Goal: Task Accomplishment & Management: Use online tool/utility

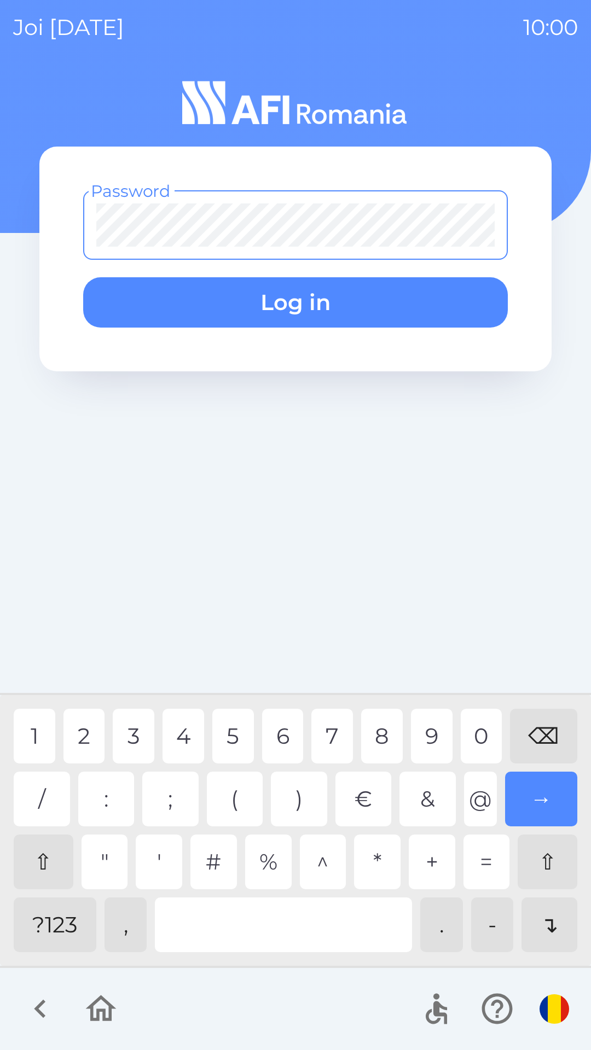
click at [42, 935] on div "?123" at bounding box center [55, 924] width 83 height 55
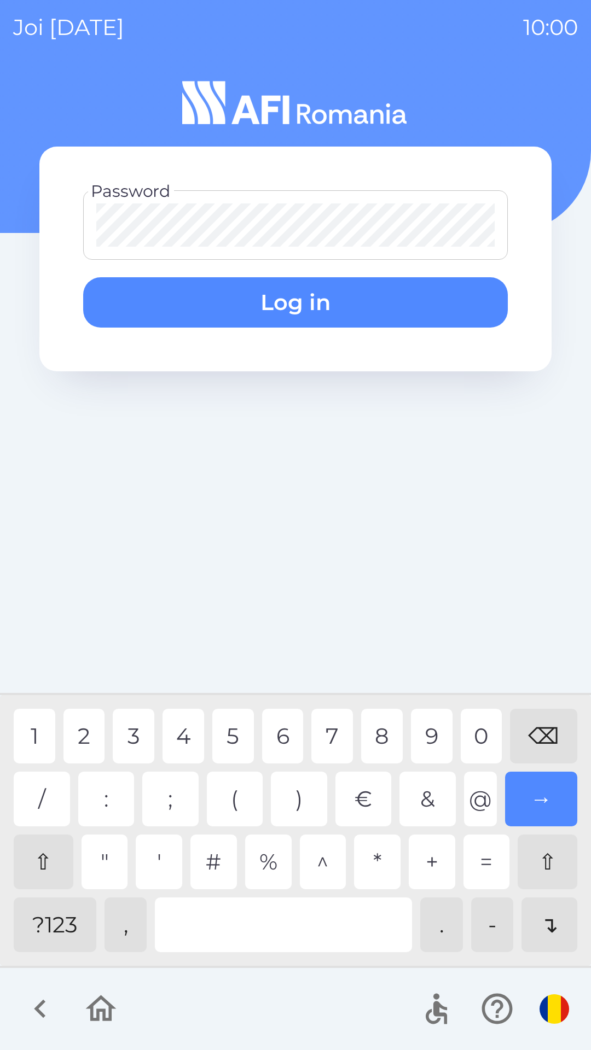
click at [21, 735] on div "1" at bounding box center [35, 736] width 42 height 55
click at [24, 736] on div "1" at bounding box center [35, 736] width 42 height 55
click at [21, 732] on div "1" at bounding box center [35, 736] width 42 height 55
click at [241, 290] on button "Log in" at bounding box center [295, 302] width 424 height 50
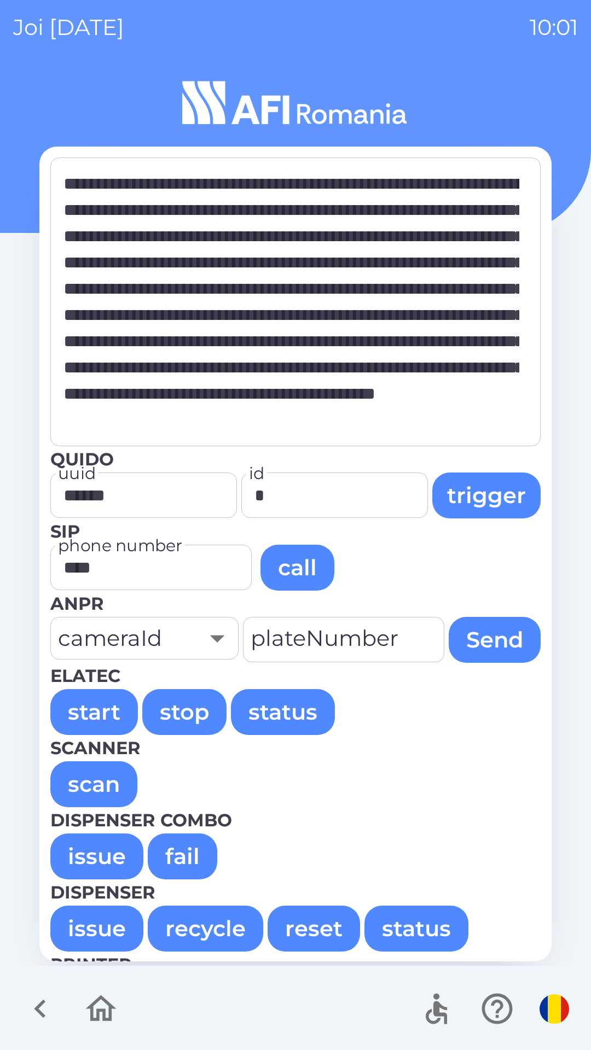
click at [106, 852] on button "issue" at bounding box center [96, 856] width 93 height 46
click at [89, 860] on button "issue" at bounding box center [96, 856] width 93 height 46
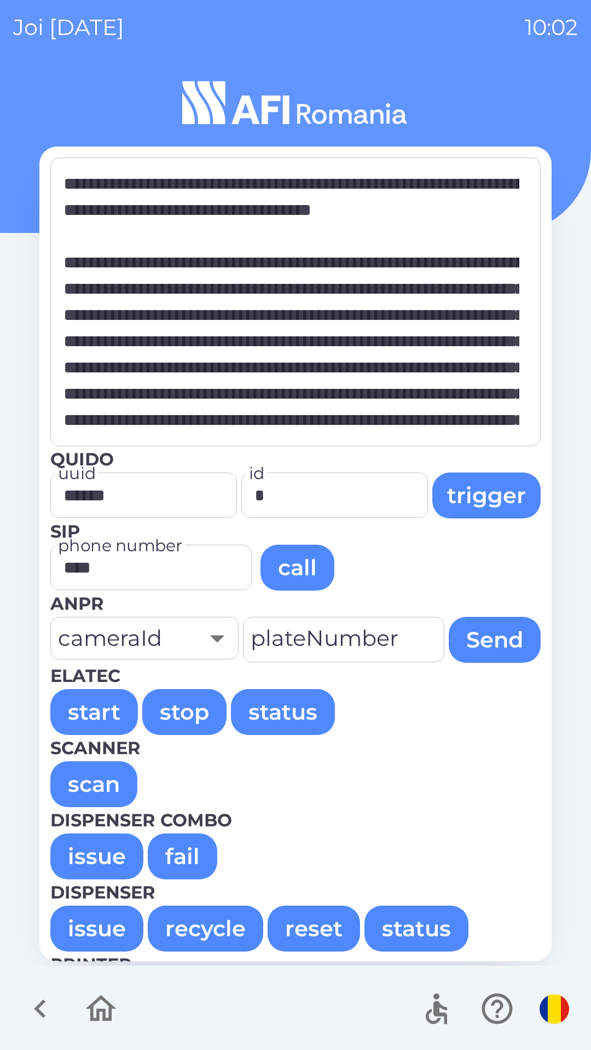
click at [95, 856] on button "issue" at bounding box center [96, 856] width 93 height 46
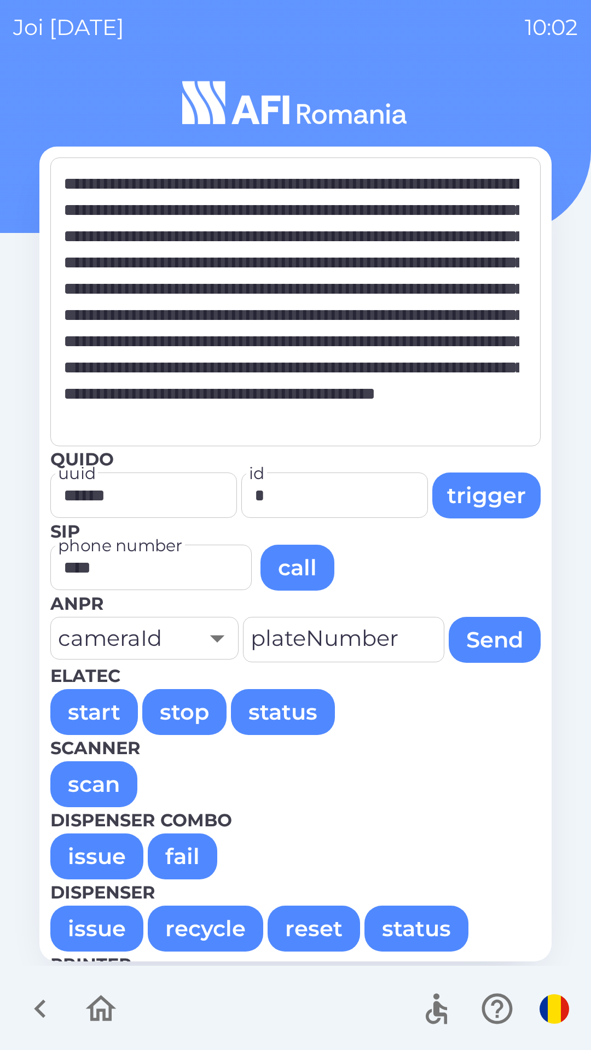
click at [105, 858] on button "issue" at bounding box center [96, 856] width 93 height 46
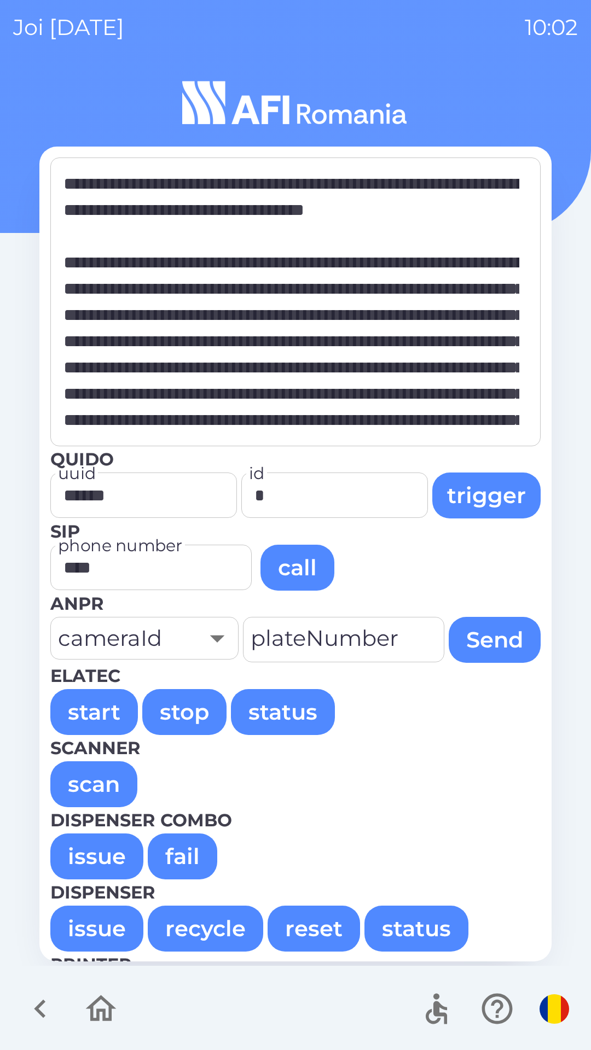
click at [98, 849] on button "issue" at bounding box center [96, 856] width 93 height 46
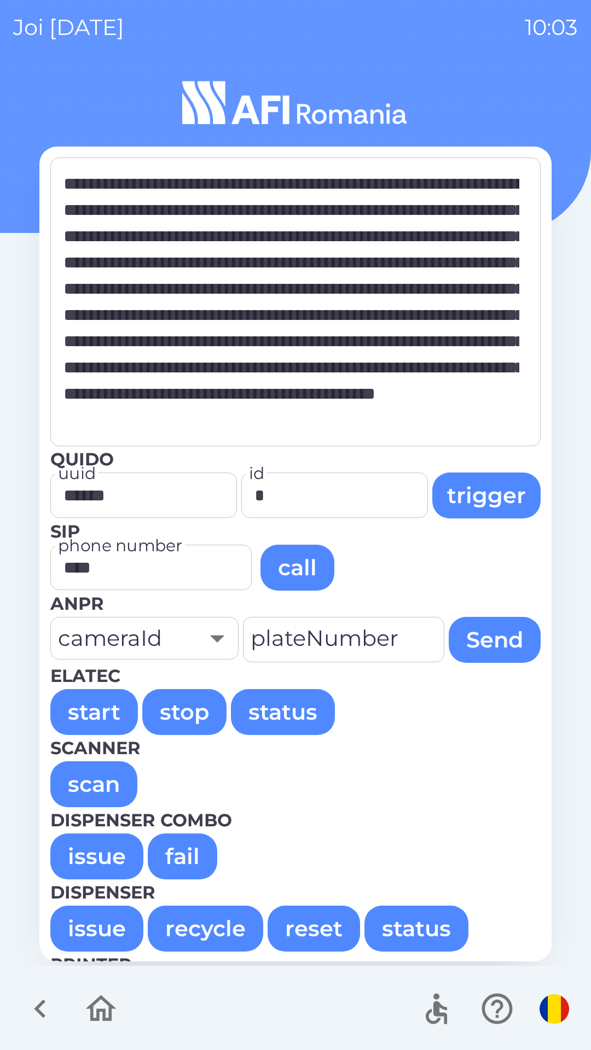
click at [89, 852] on button "issue" at bounding box center [96, 856] width 93 height 46
click at [85, 857] on button "issue" at bounding box center [96, 856] width 93 height 46
click at [85, 858] on button "issue" at bounding box center [96, 856] width 93 height 46
click at [90, 858] on button "issue" at bounding box center [96, 856] width 93 height 46
click at [77, 848] on button "issue" at bounding box center [96, 856] width 93 height 46
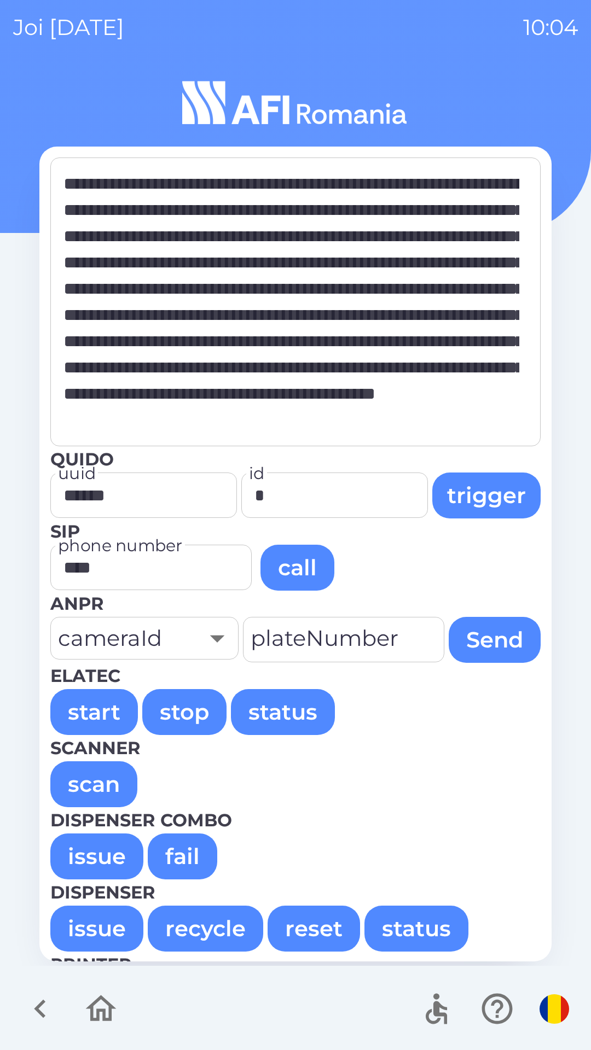
click at [95, 855] on button "issue" at bounding box center [96, 856] width 93 height 46
click at [98, 856] on button "issue" at bounding box center [96, 856] width 93 height 46
click at [97, 856] on button "issue" at bounding box center [96, 856] width 93 height 46
click at [95, 706] on button "start" at bounding box center [94, 712] width 88 height 46
click at [85, 705] on button "start" at bounding box center [94, 712] width 88 height 46
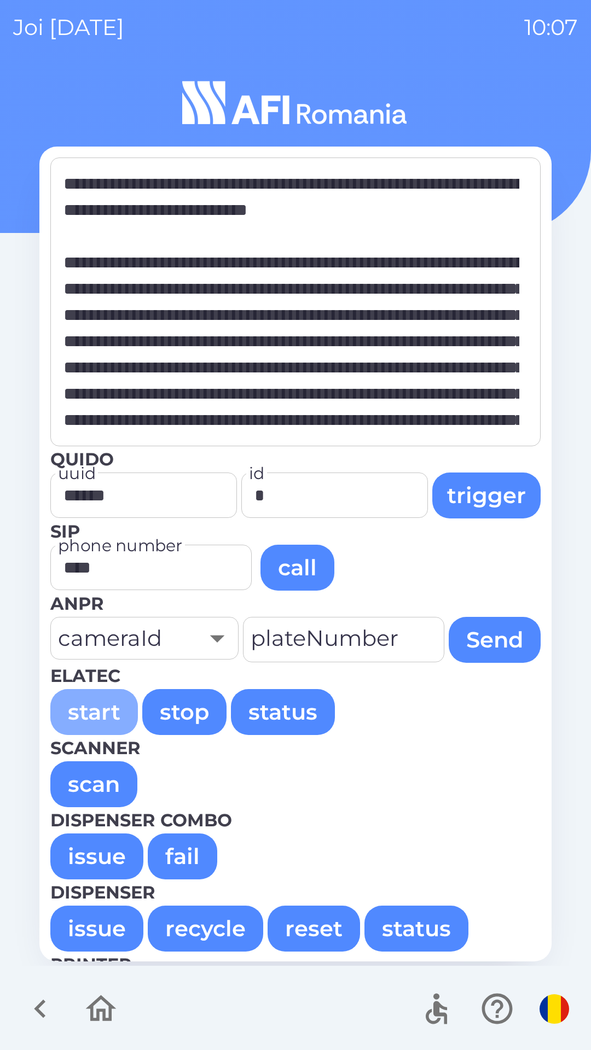
click at [85, 703] on button "start" at bounding box center [94, 712] width 88 height 46
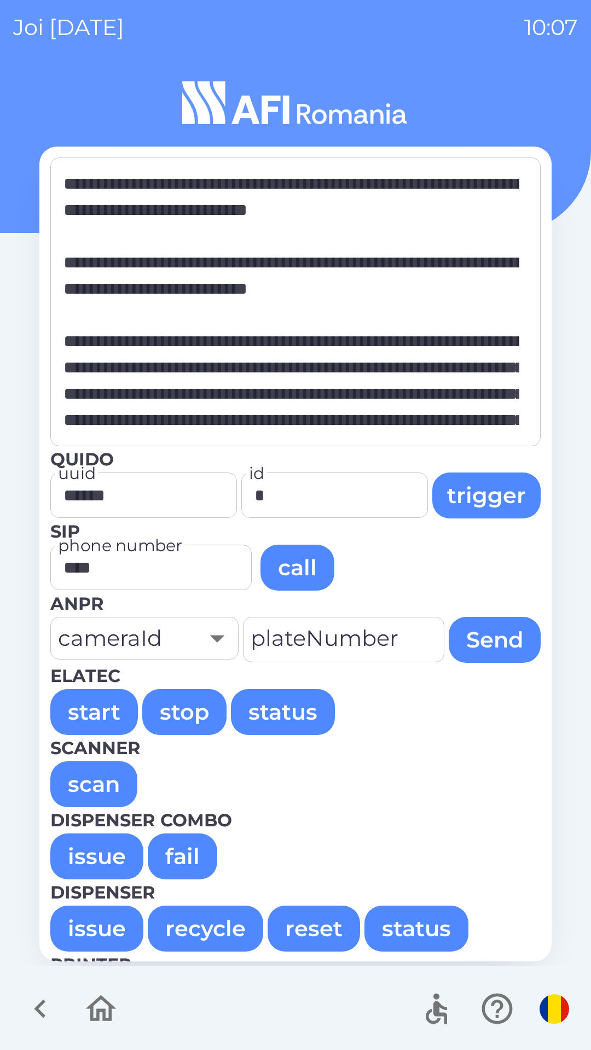
click at [96, 699] on button "start" at bounding box center [94, 712] width 88 height 46
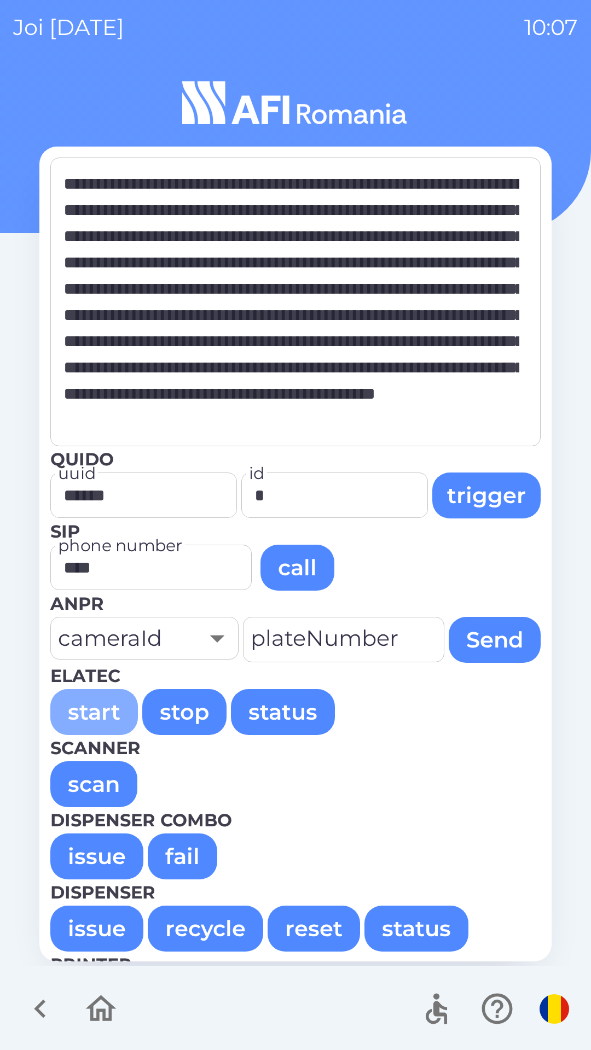
click at [98, 701] on button "start" at bounding box center [94, 712] width 88 height 46
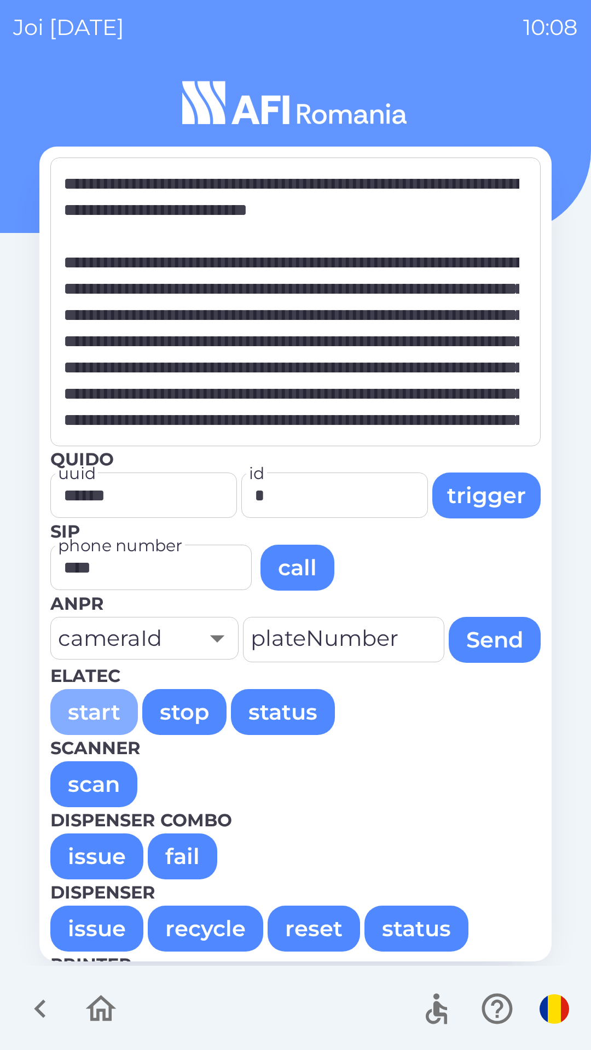
click at [90, 693] on button "start" at bounding box center [94, 712] width 88 height 46
click at [86, 693] on button "start" at bounding box center [94, 712] width 88 height 46
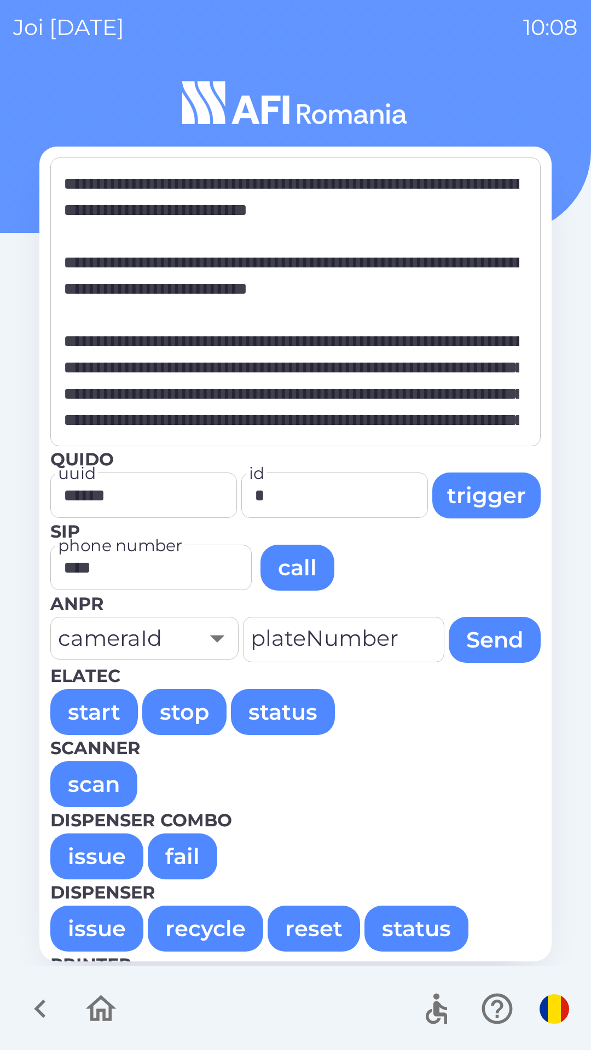
click at [85, 704] on button "start" at bounding box center [94, 712] width 88 height 46
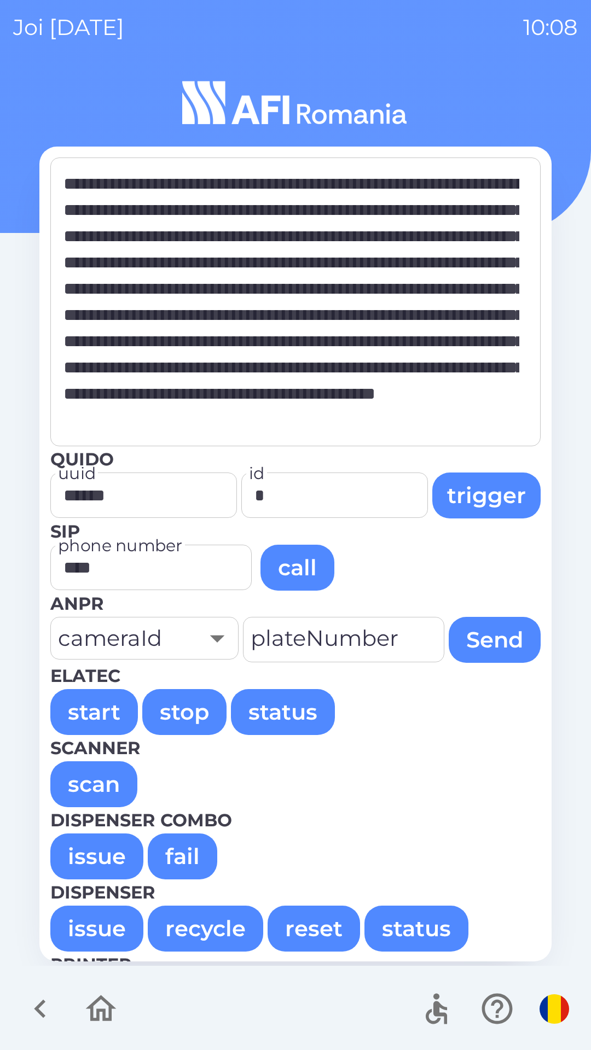
click at [90, 710] on button "start" at bounding box center [94, 712] width 88 height 46
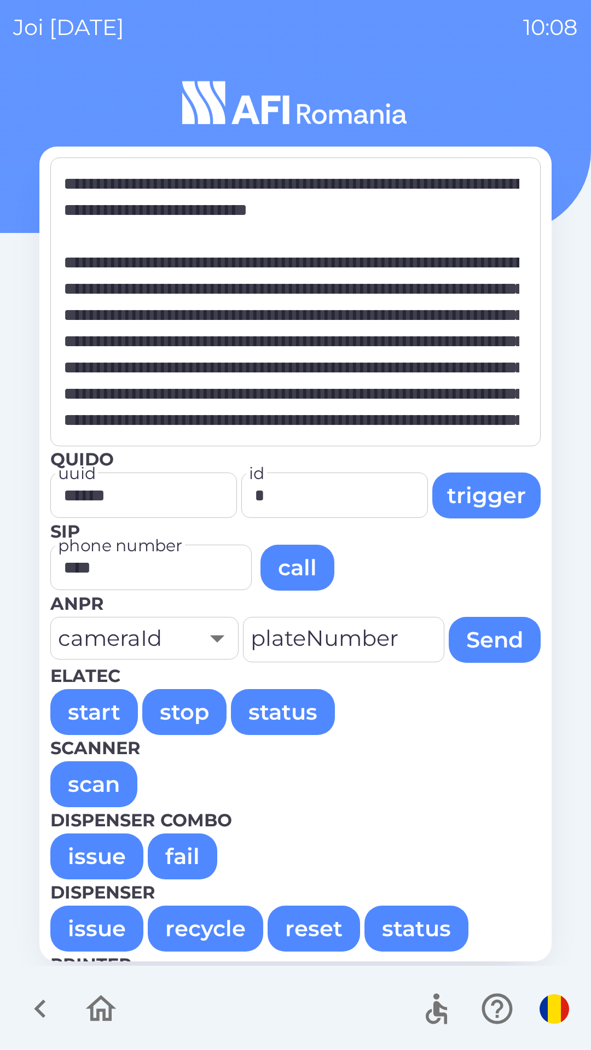
click at [78, 705] on button "start" at bounding box center [94, 712] width 88 height 46
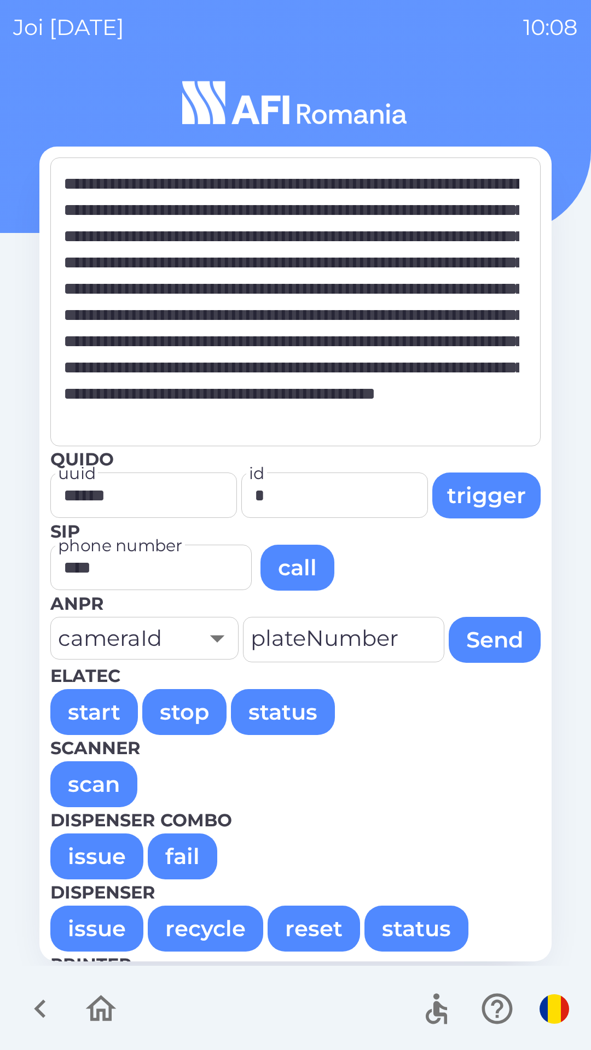
click at [83, 716] on button "start" at bounding box center [94, 712] width 88 height 46
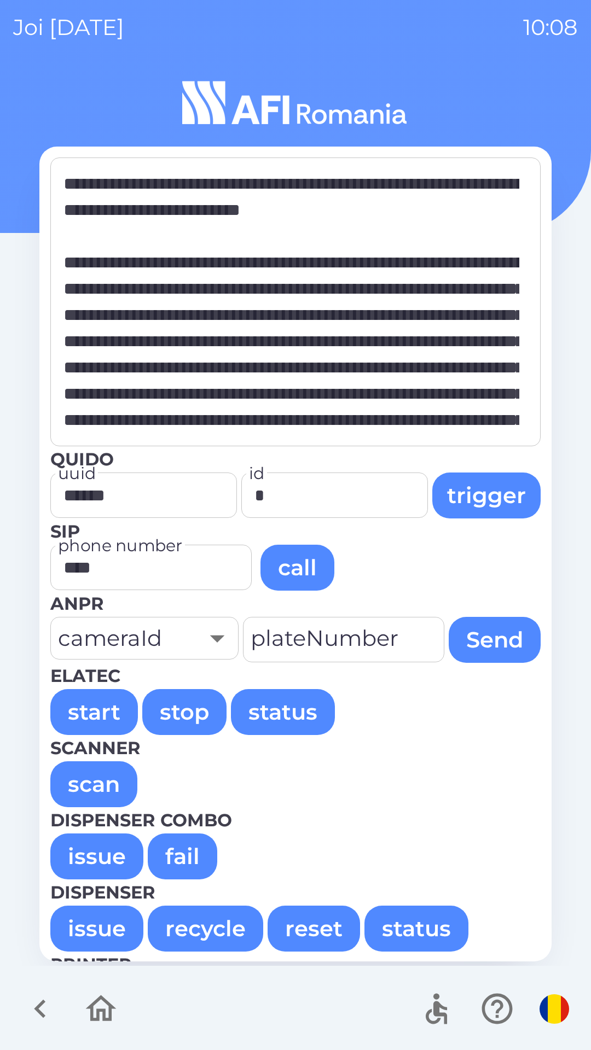
click at [76, 710] on button "start" at bounding box center [94, 712] width 88 height 46
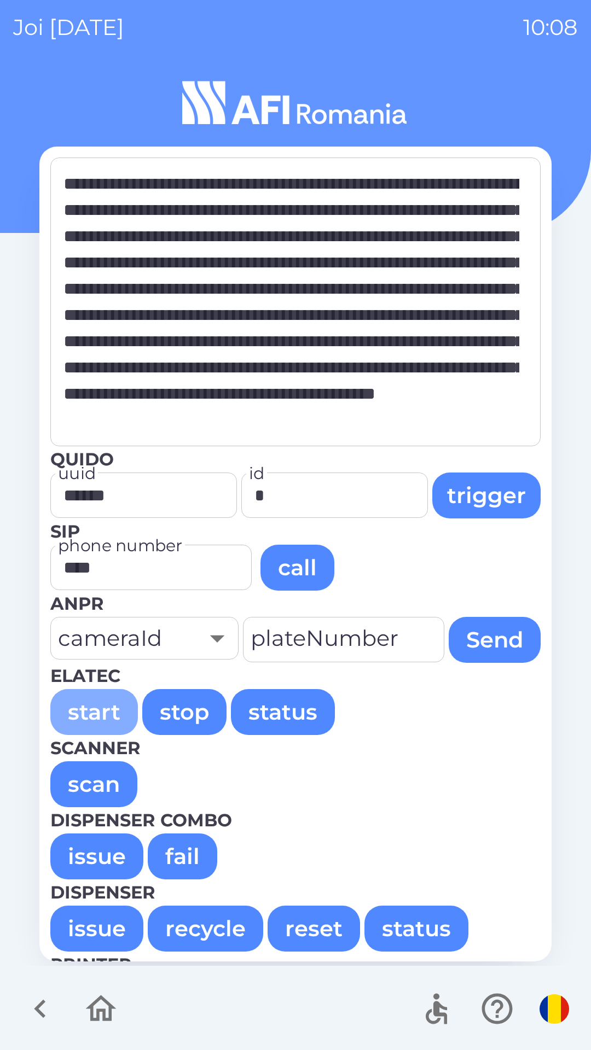
click at [95, 699] on button "start" at bounding box center [94, 712] width 88 height 46
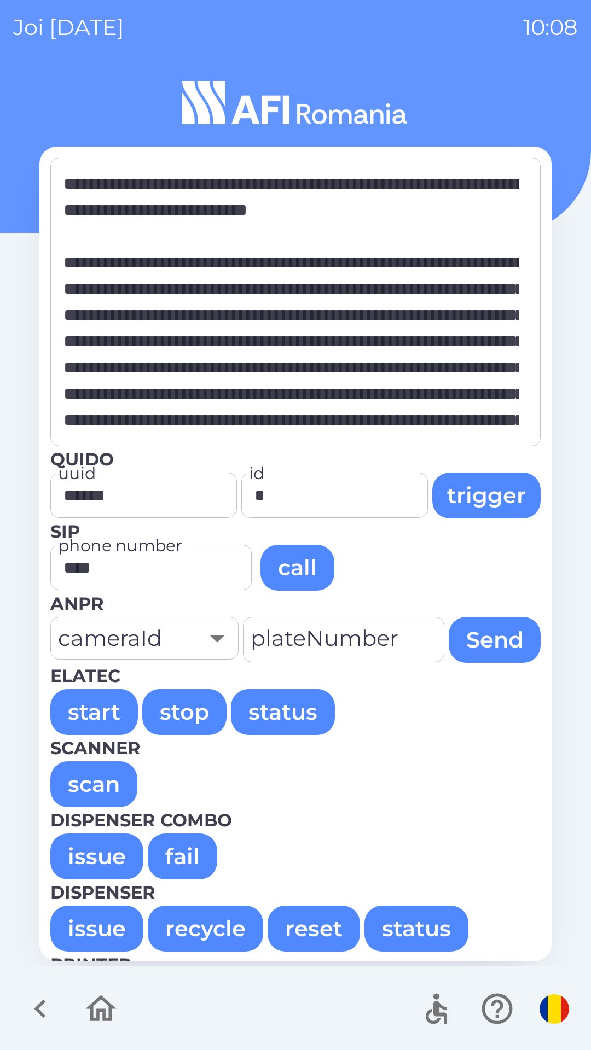
click at [85, 704] on button "start" at bounding box center [94, 712] width 88 height 46
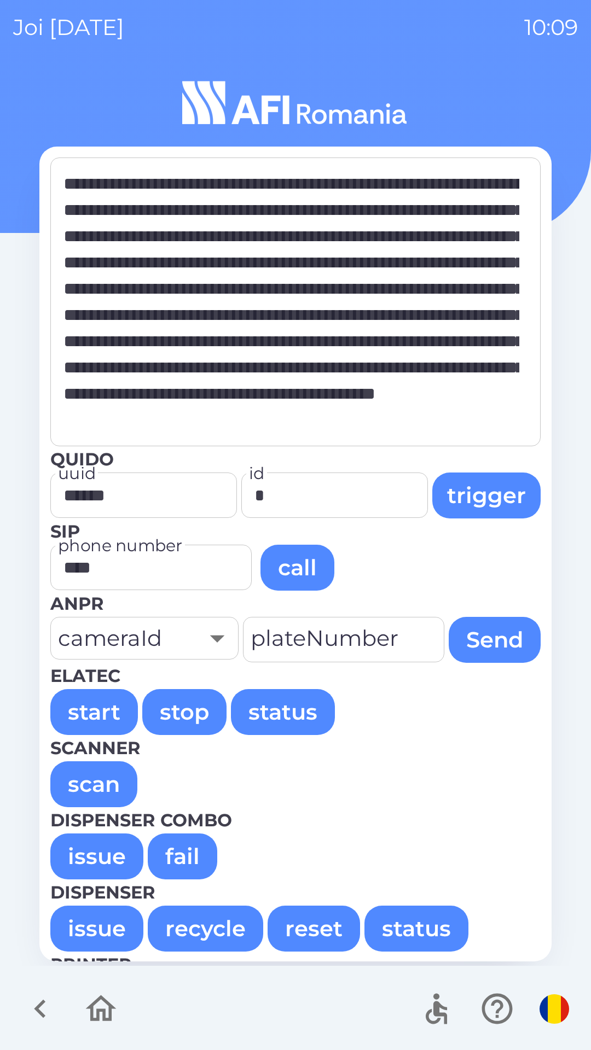
click at [95, 710] on button "start" at bounding box center [94, 712] width 88 height 46
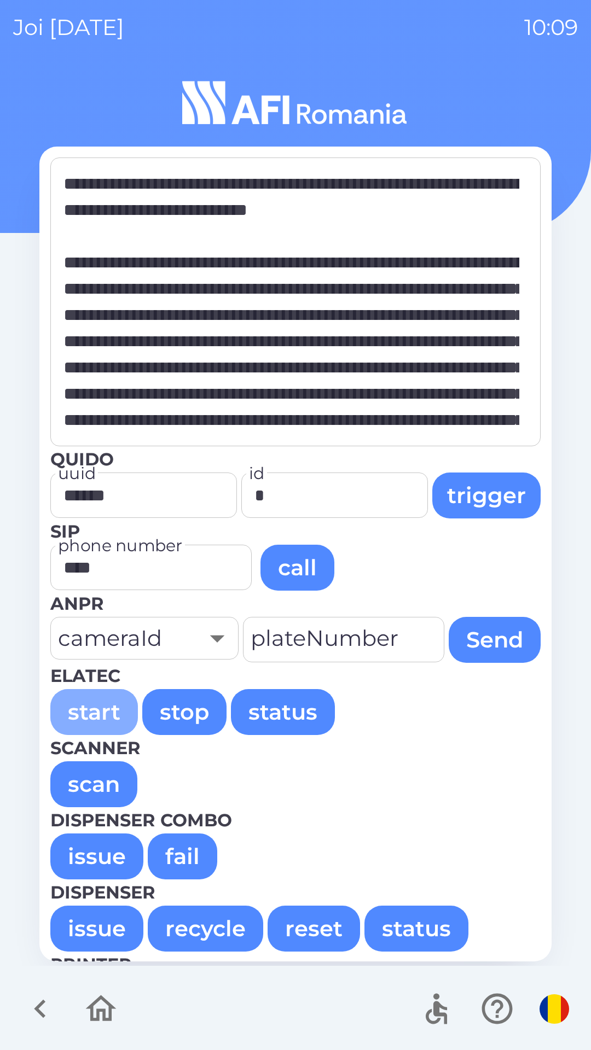
click at [85, 705] on button "start" at bounding box center [94, 712] width 88 height 46
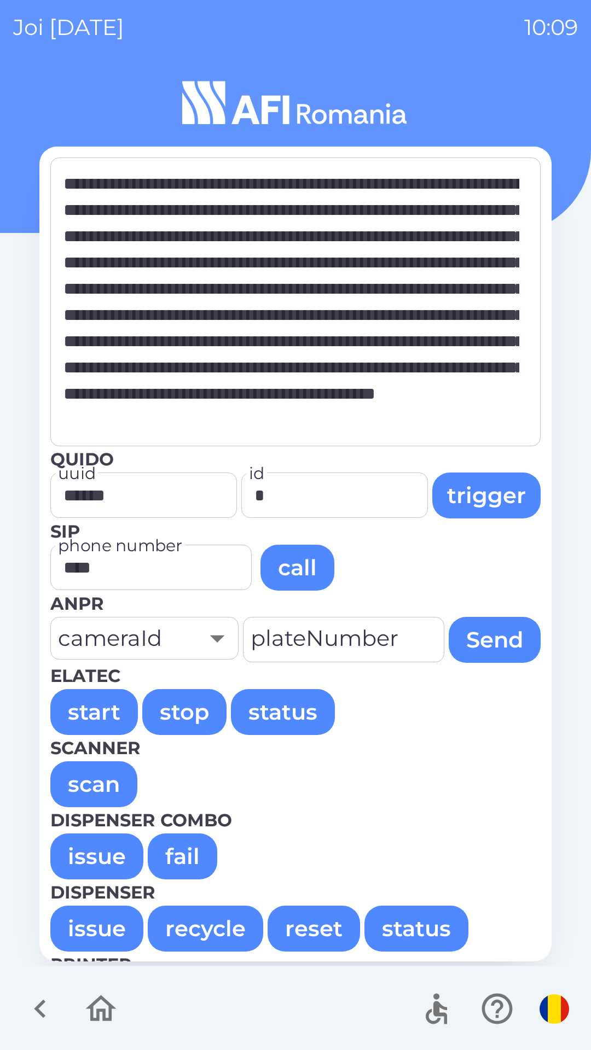
click at [86, 703] on button "start" at bounding box center [94, 712] width 88 height 46
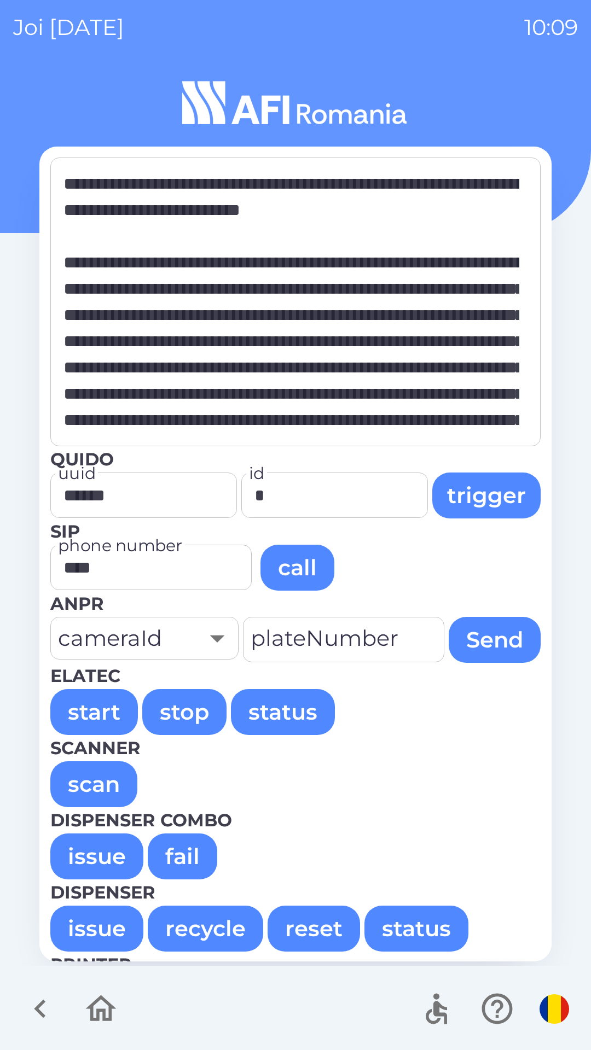
click at [96, 713] on button "start" at bounding box center [94, 712] width 88 height 46
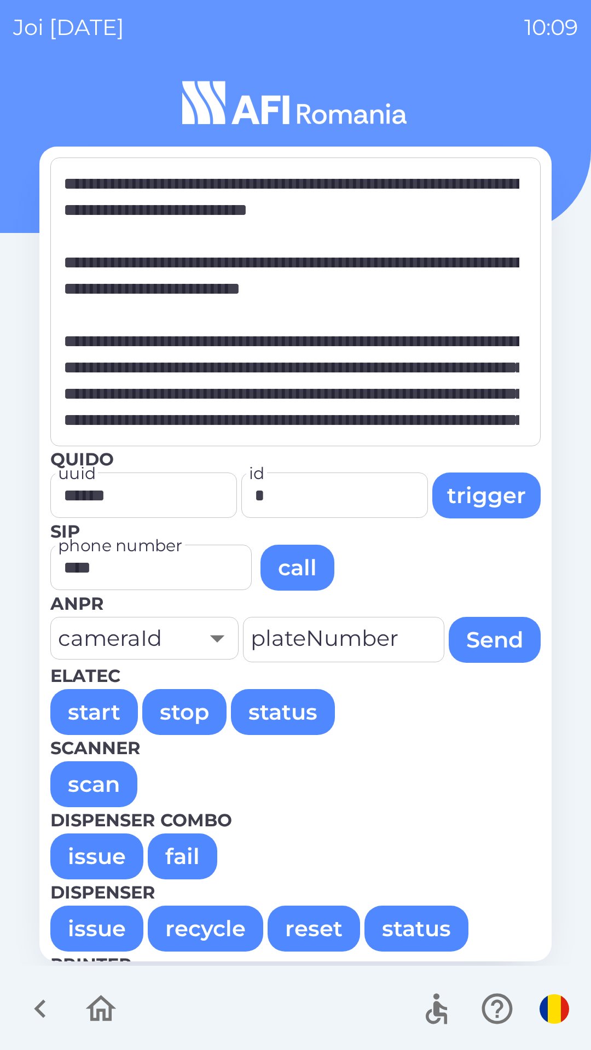
click at [75, 705] on button "start" at bounding box center [94, 712] width 88 height 46
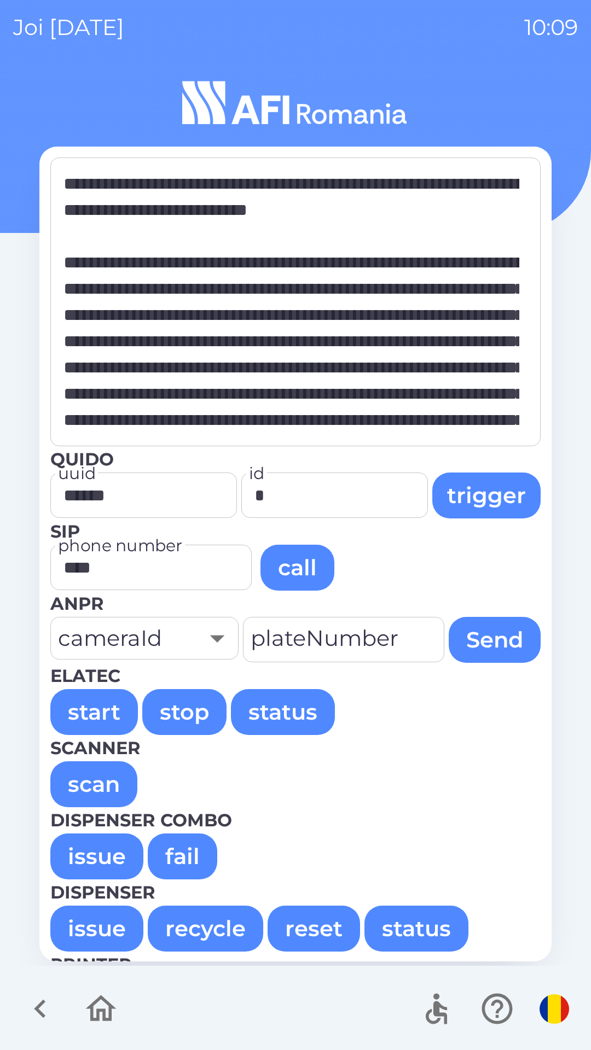
click at [74, 693] on button "start" at bounding box center [94, 712] width 88 height 46
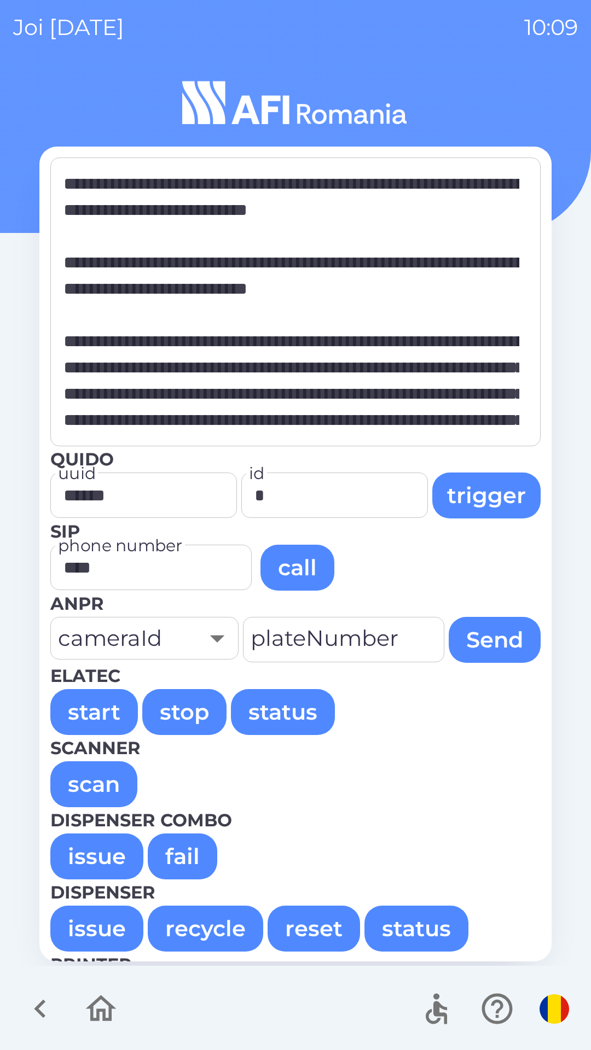
click at [78, 710] on button "start" at bounding box center [94, 712] width 88 height 46
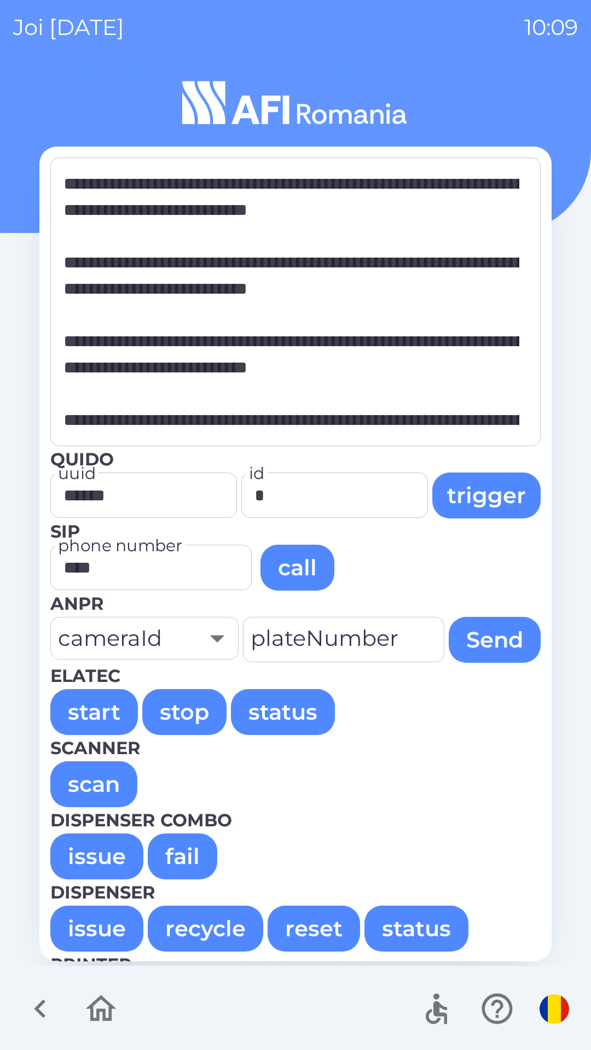
click at [73, 693] on button "start" at bounding box center [94, 712] width 88 height 46
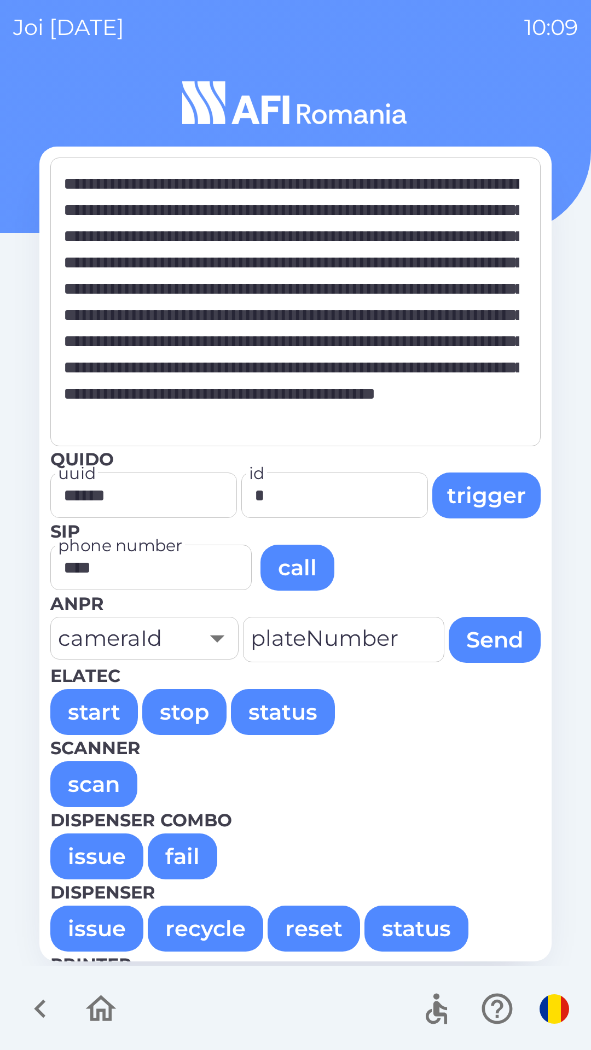
click at [73, 715] on button "start" at bounding box center [94, 712] width 88 height 46
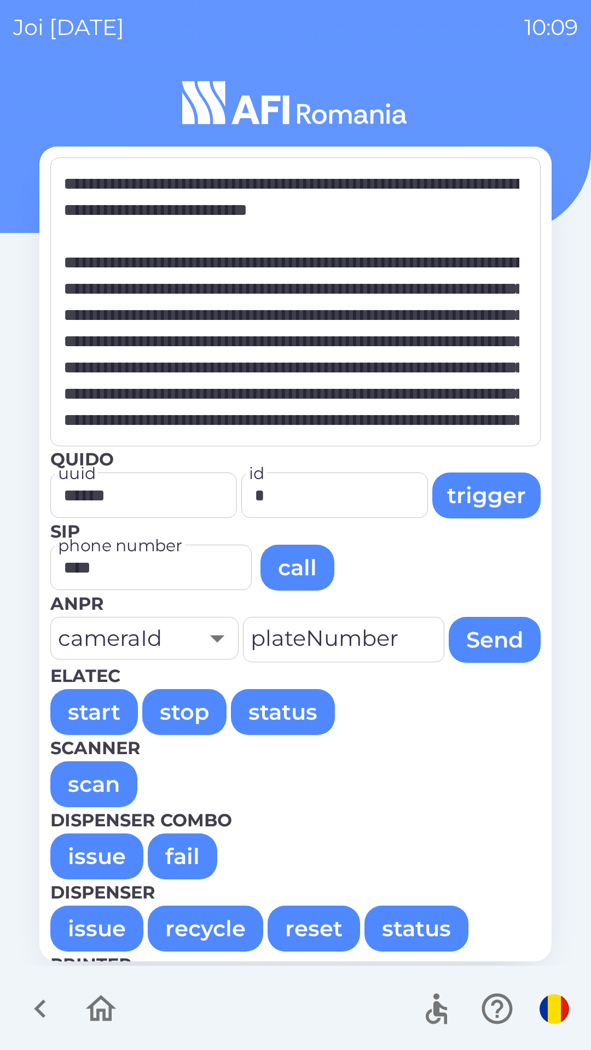
click at [78, 714] on button "start" at bounding box center [94, 712] width 88 height 46
click at [74, 710] on button "start" at bounding box center [94, 712] width 88 height 46
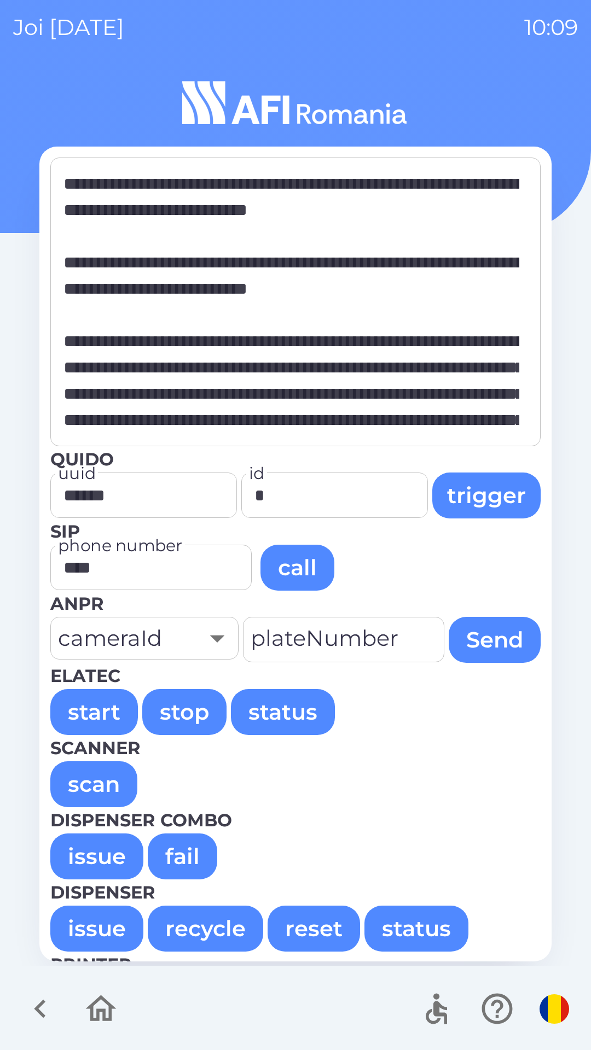
click at [84, 715] on button "start" at bounding box center [94, 712] width 88 height 46
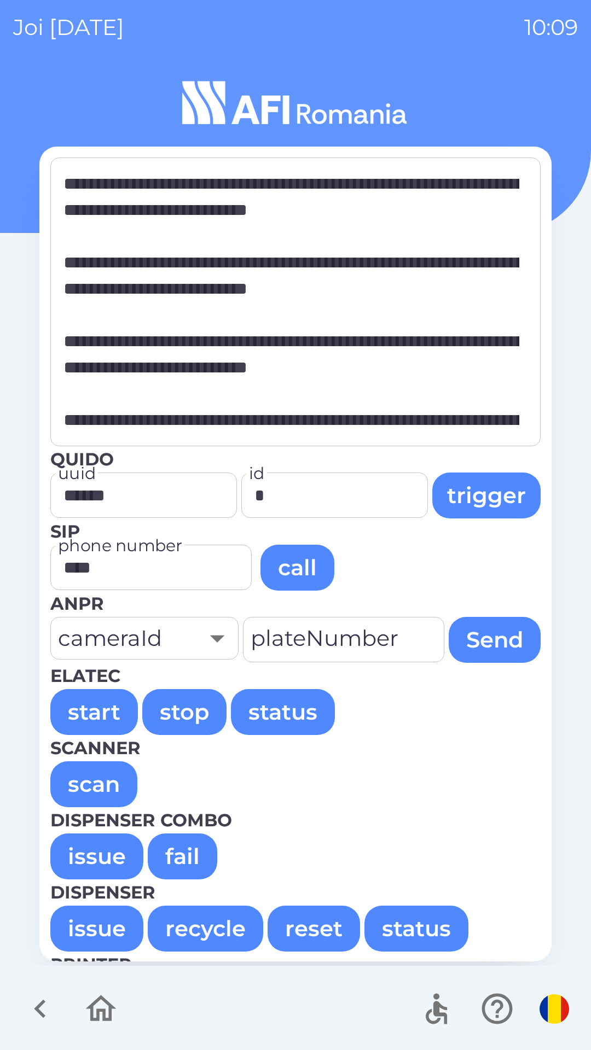
click at [86, 723] on button "start" at bounding box center [94, 712] width 88 height 46
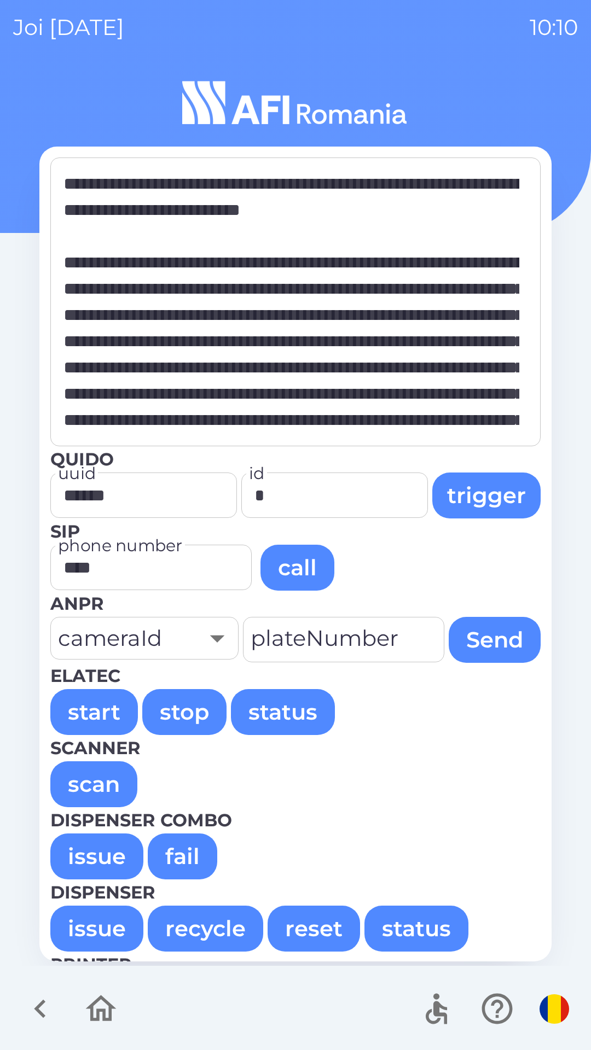
click at [79, 710] on button "start" at bounding box center [94, 712] width 88 height 46
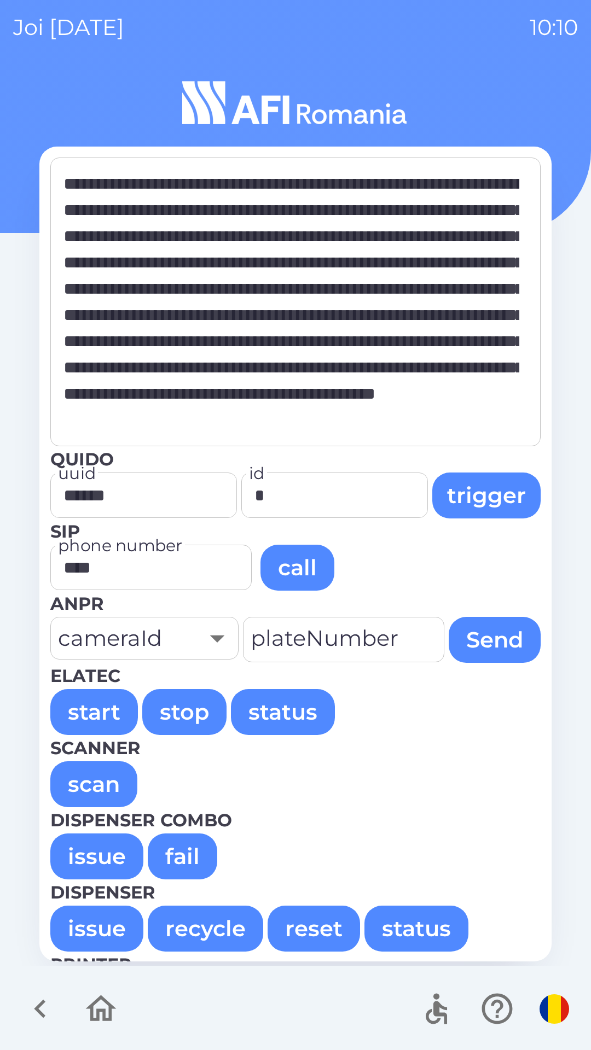
click at [99, 855] on button "issue" at bounding box center [96, 856] width 93 height 46
click at [100, 868] on button "issue" at bounding box center [96, 856] width 93 height 46
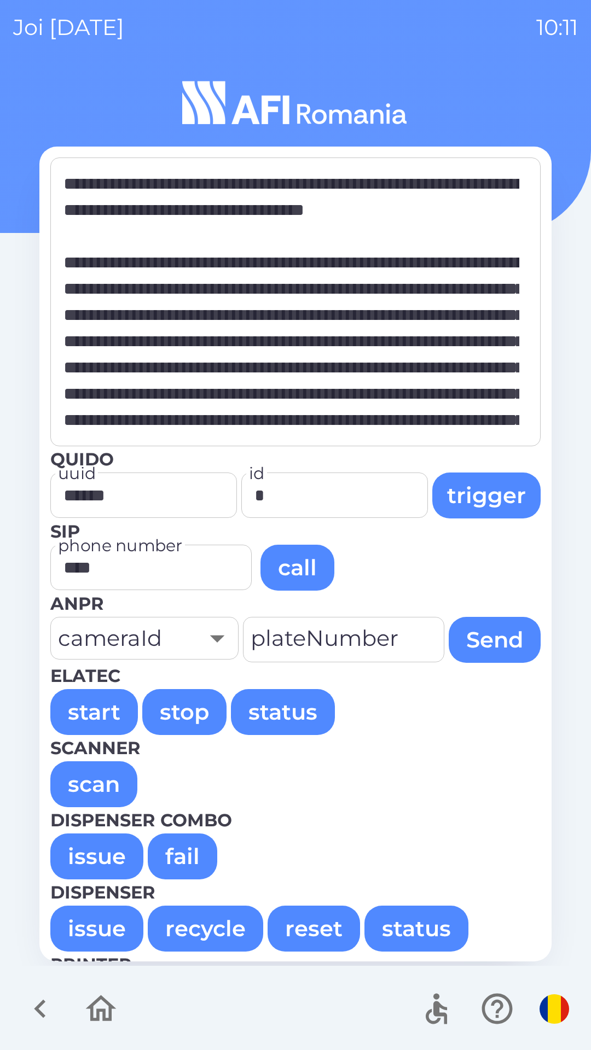
click at [89, 845] on button "issue" at bounding box center [96, 856] width 93 height 46
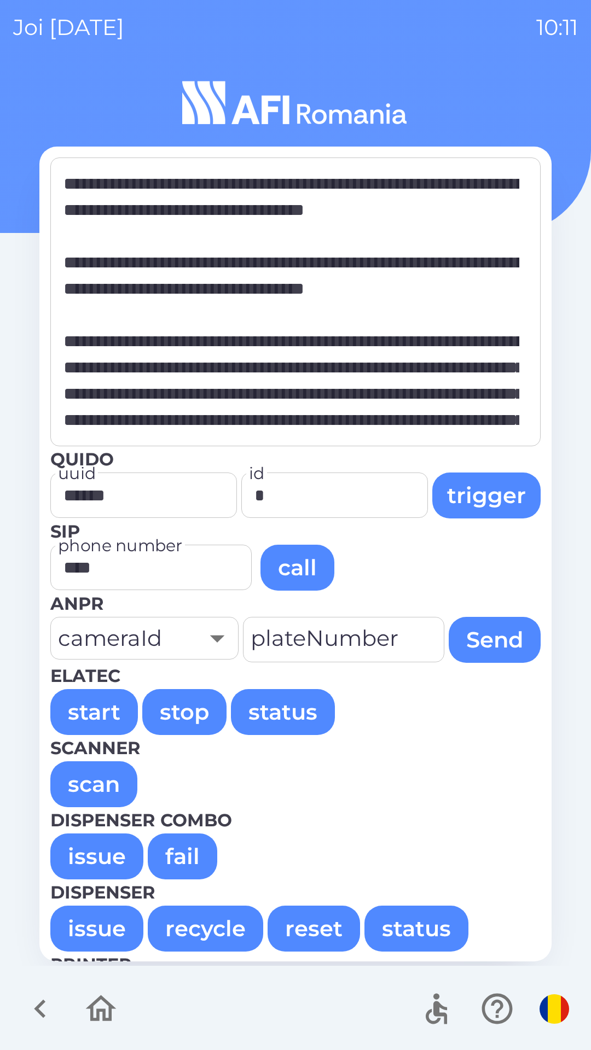
click at [97, 847] on button "issue" at bounding box center [96, 856] width 93 height 46
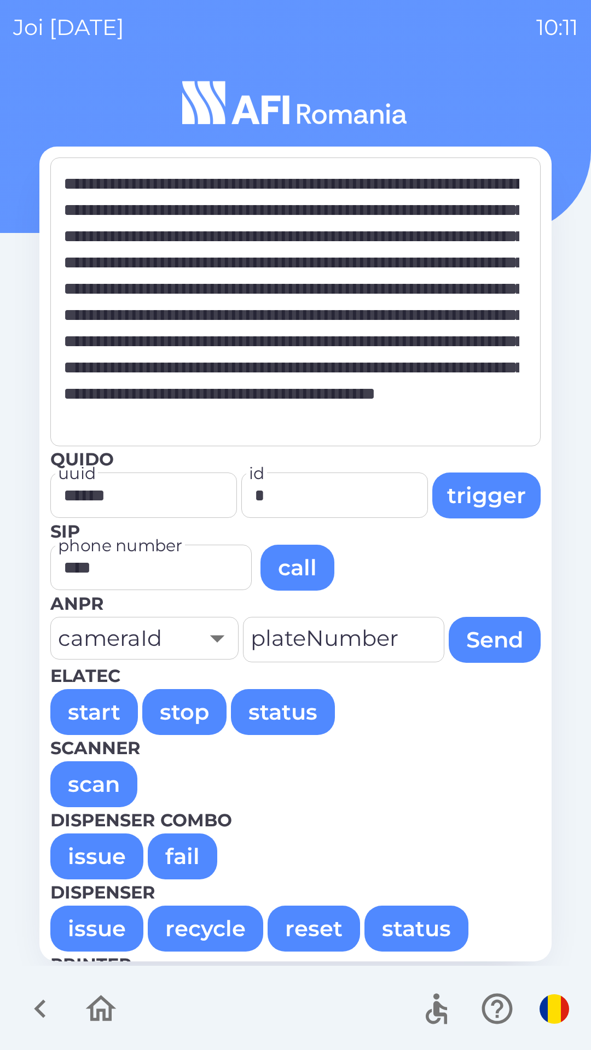
click at [89, 850] on button "issue" at bounding box center [96, 856] width 93 height 46
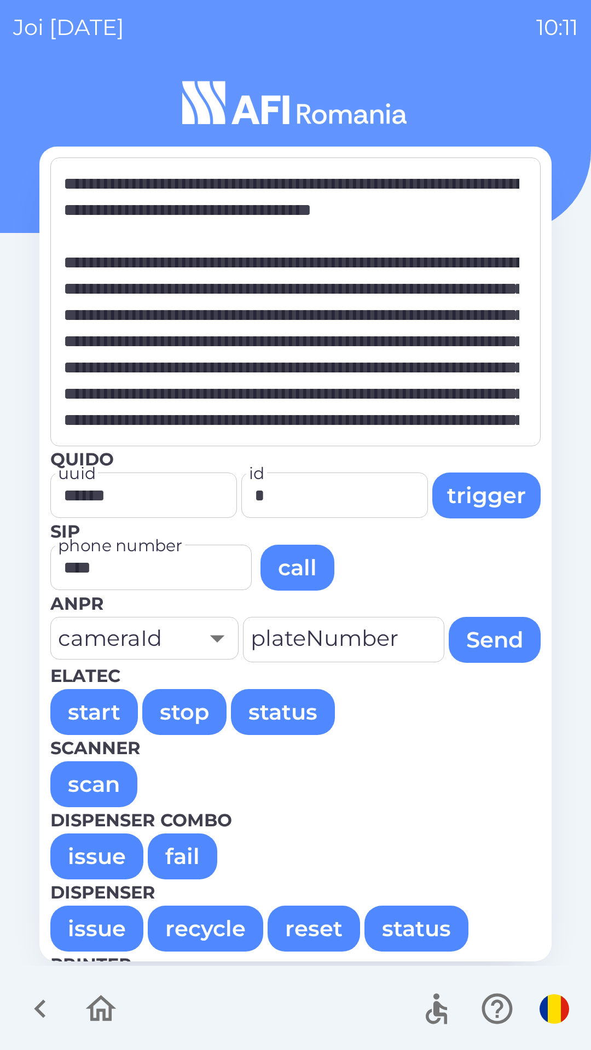
click at [88, 850] on button "issue" at bounding box center [96, 856] width 93 height 46
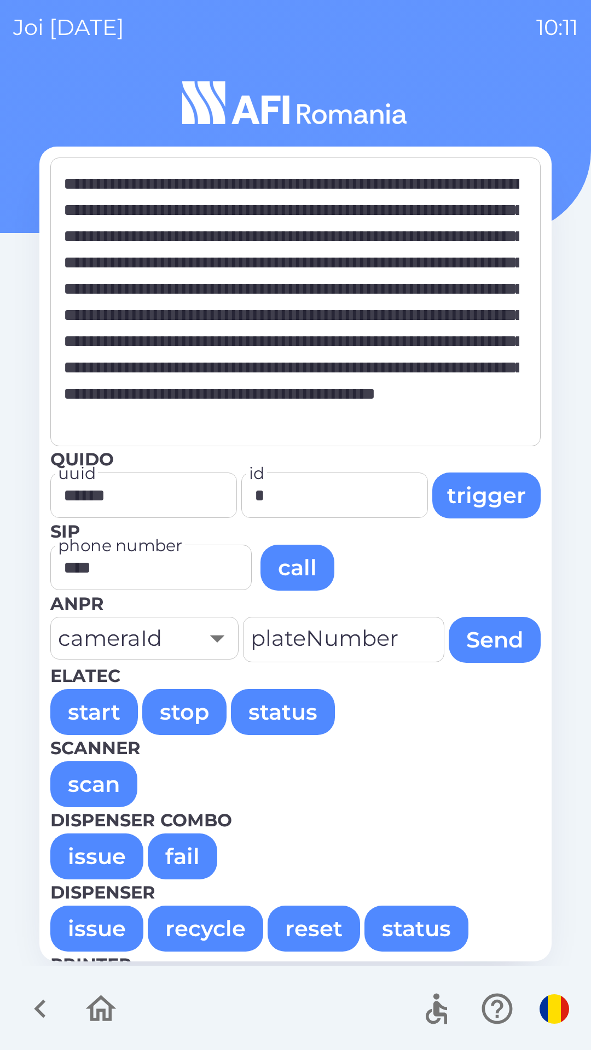
click at [98, 869] on button "issue" at bounding box center [96, 856] width 93 height 46
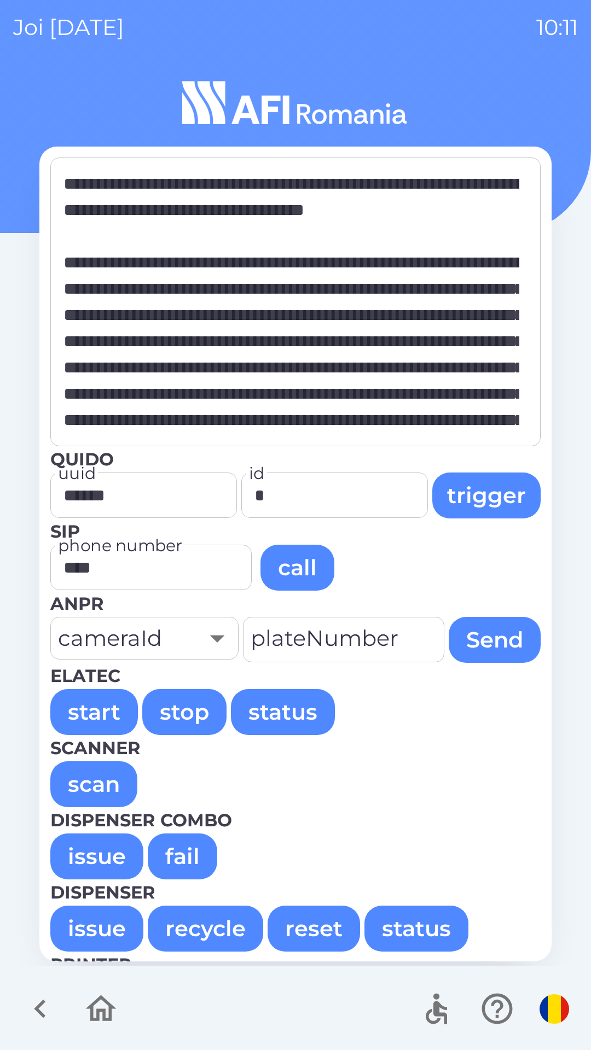
click at [106, 858] on button "issue" at bounding box center [96, 856] width 93 height 46
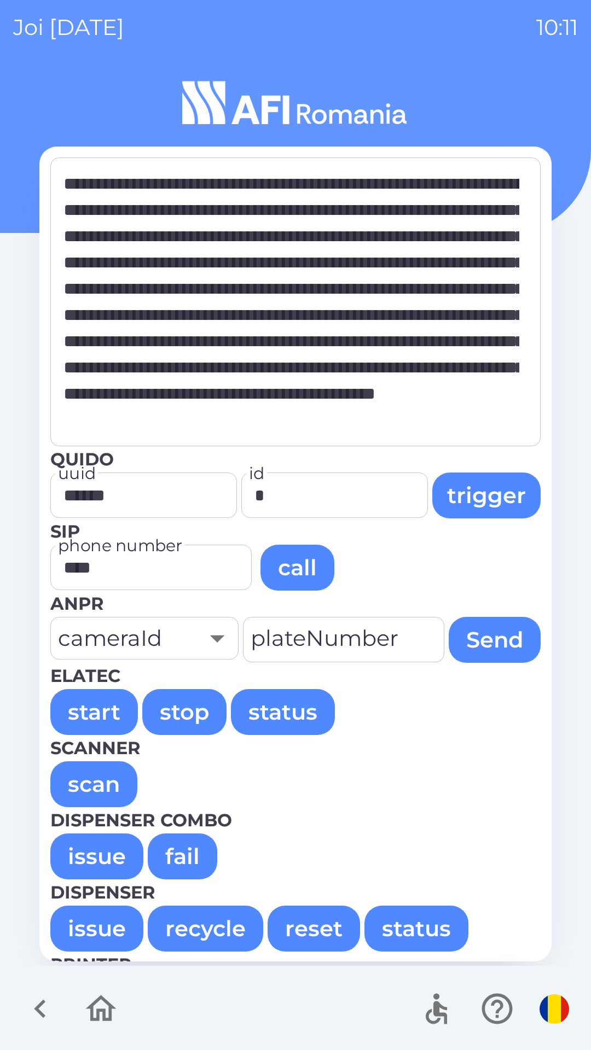
click at [79, 855] on button "issue" at bounding box center [96, 856] width 93 height 46
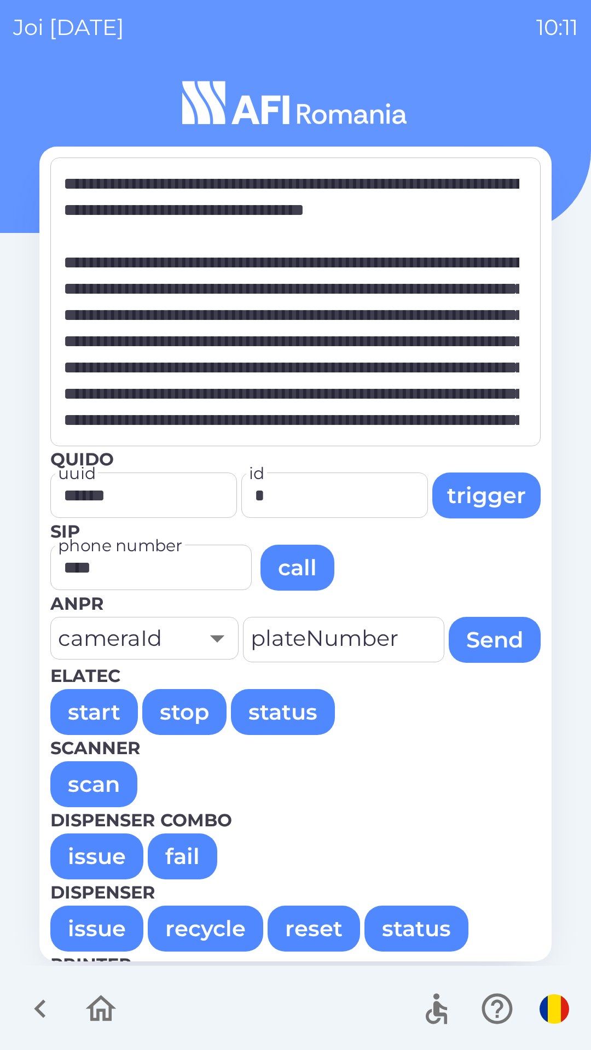
click at [88, 859] on button "issue" at bounding box center [96, 856] width 93 height 46
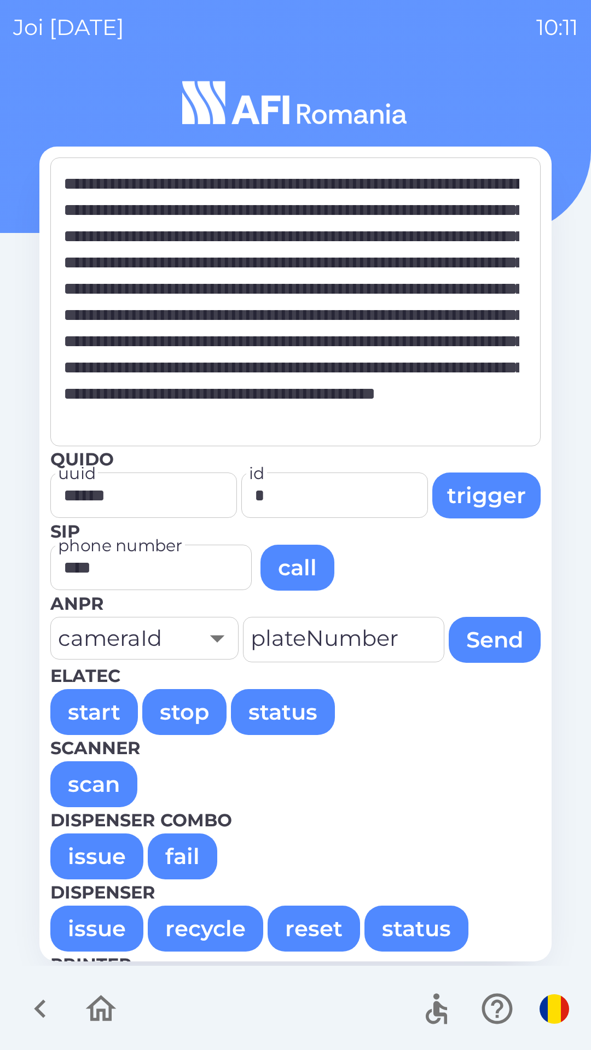
click at [84, 855] on button "issue" at bounding box center [96, 856] width 93 height 46
click at [96, 856] on button "issue" at bounding box center [96, 856] width 93 height 46
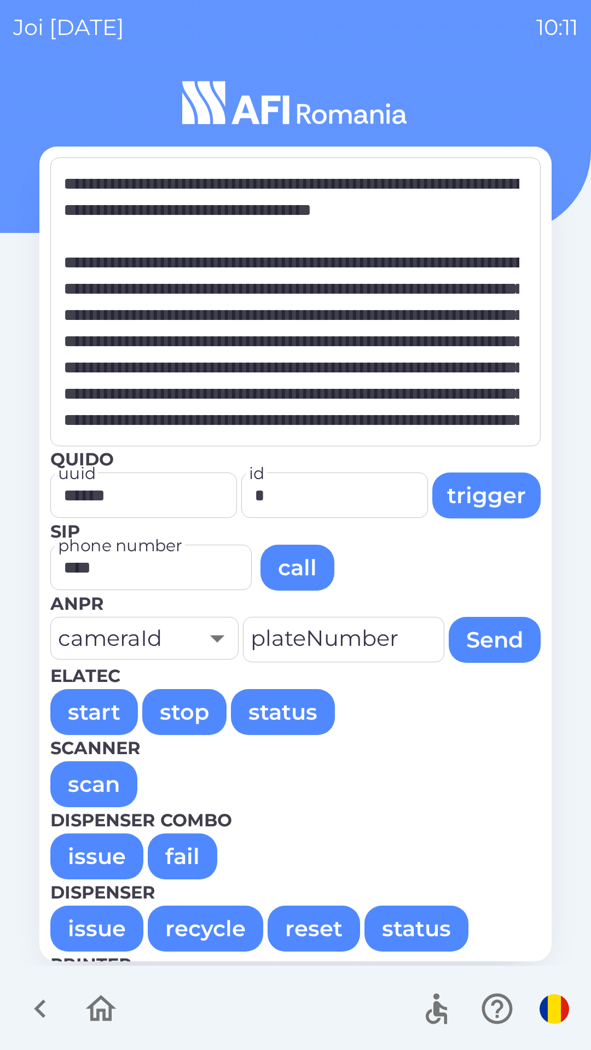
click at [97, 857] on button "issue" at bounding box center [96, 856] width 93 height 46
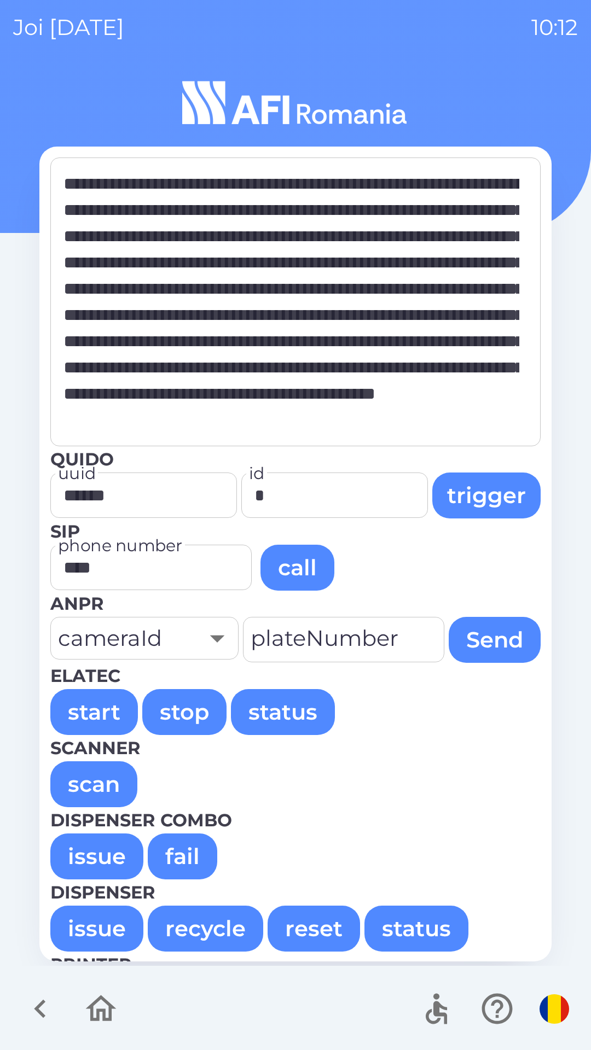
click at [86, 848] on button "issue" at bounding box center [96, 856] width 93 height 46
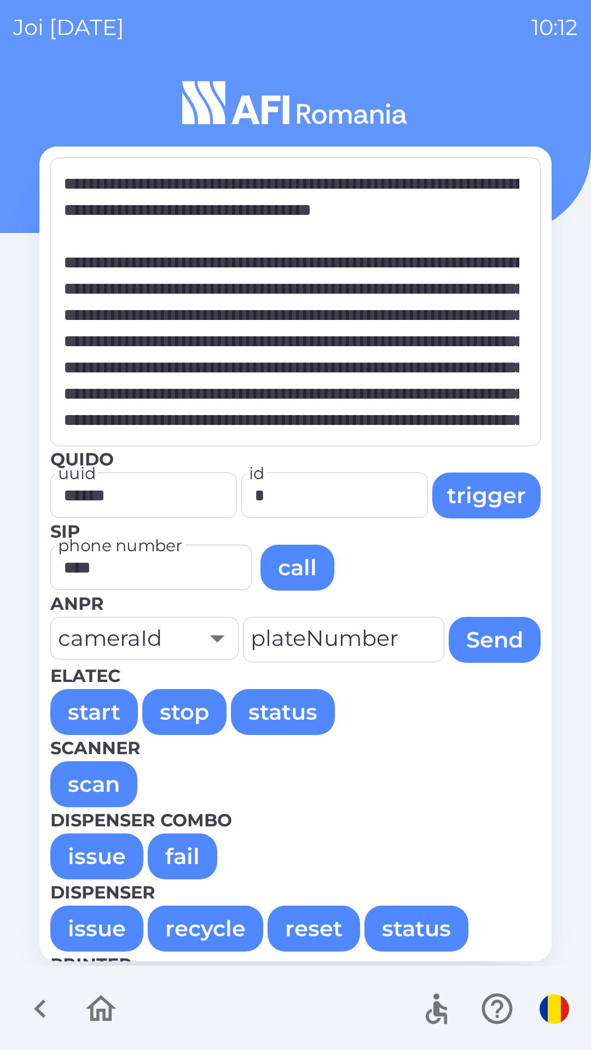
click at [107, 866] on button "issue" at bounding box center [96, 856] width 93 height 46
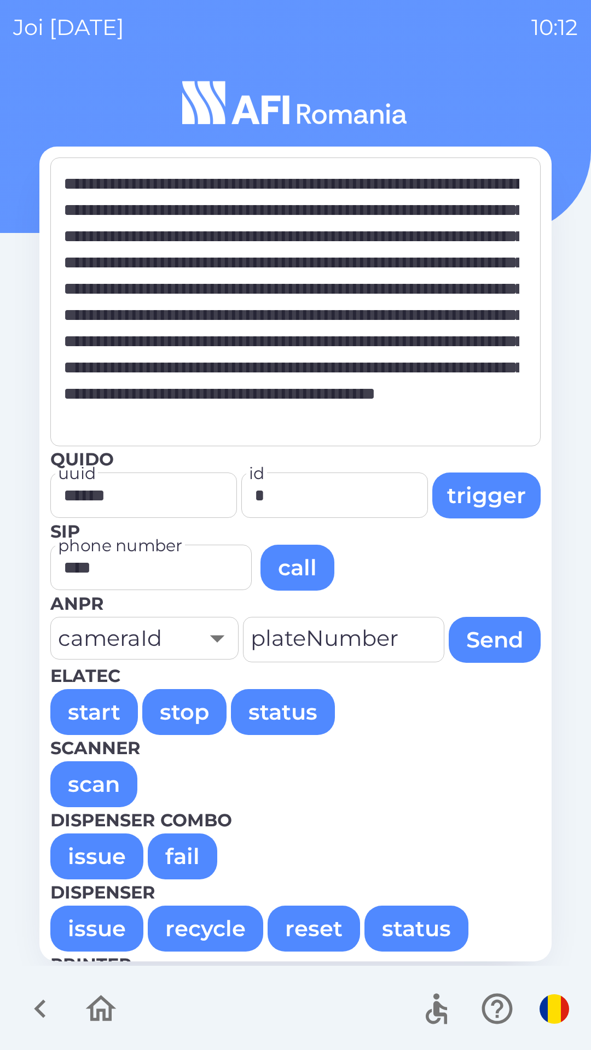
click at [89, 856] on button "issue" at bounding box center [96, 856] width 93 height 46
click at [77, 849] on button "issue" at bounding box center [96, 856] width 93 height 46
click at [84, 855] on button "issue" at bounding box center [96, 856] width 93 height 46
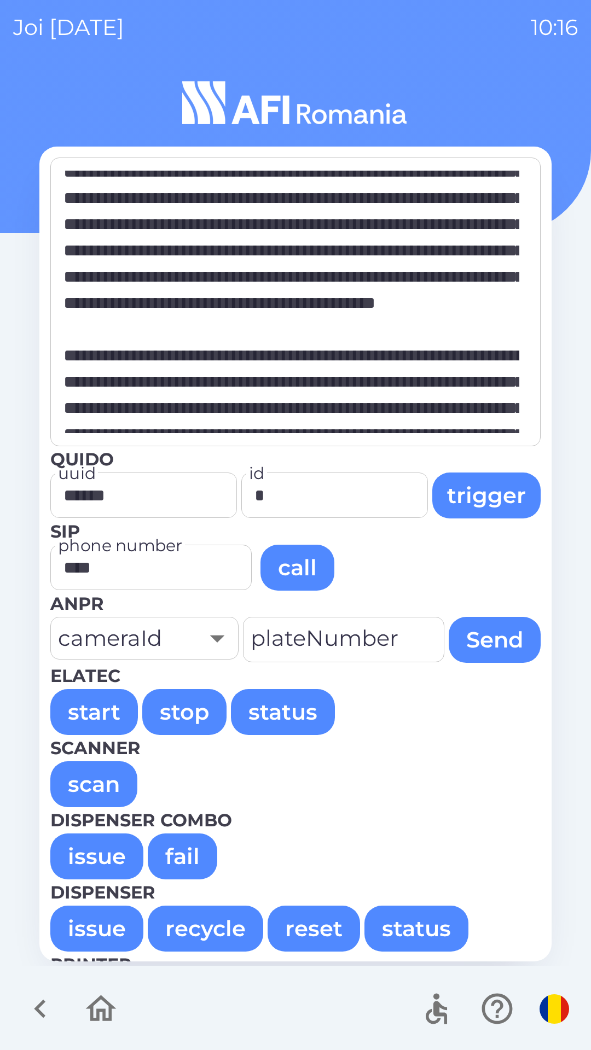
scroll to position [6846, 0]
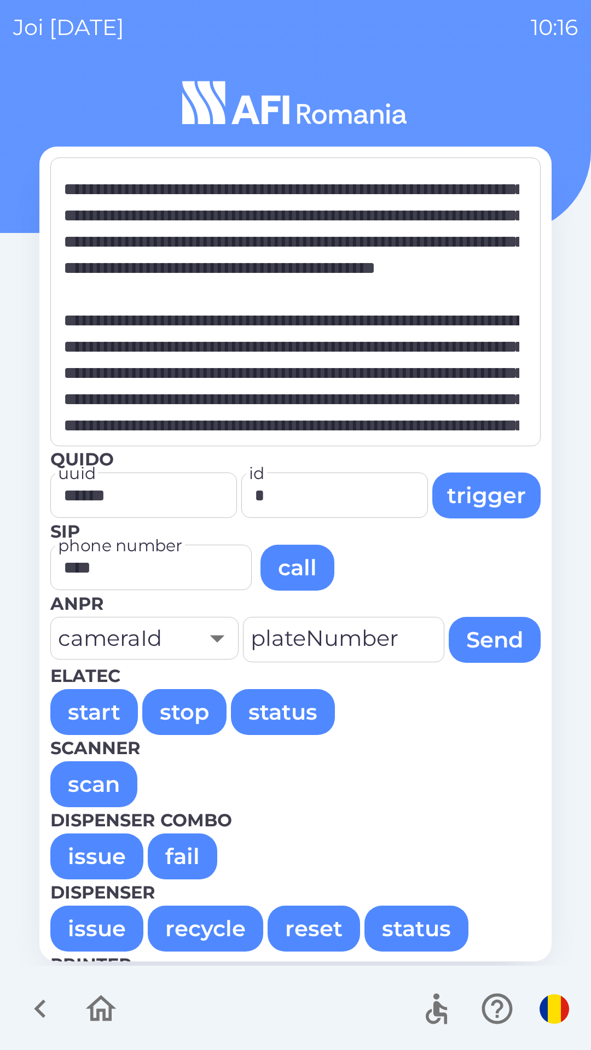
click at [101, 858] on button "issue" at bounding box center [96, 856] width 93 height 46
click at [101, 859] on button "issue" at bounding box center [96, 856] width 93 height 46
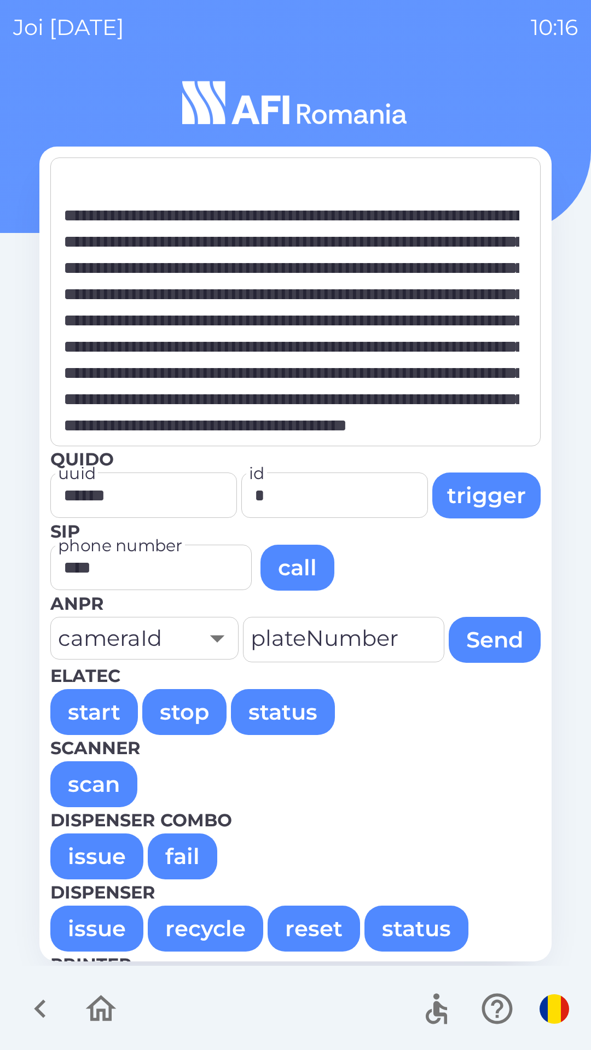
click at [95, 851] on button "issue" at bounding box center [96, 856] width 93 height 46
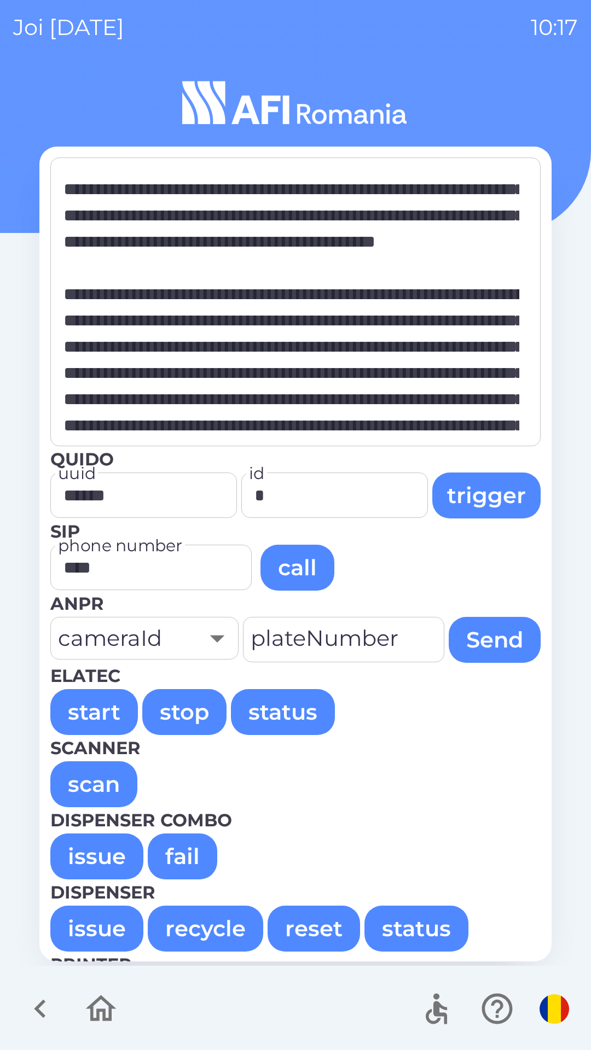
click at [87, 857] on button "issue" at bounding box center [96, 856] width 93 height 46
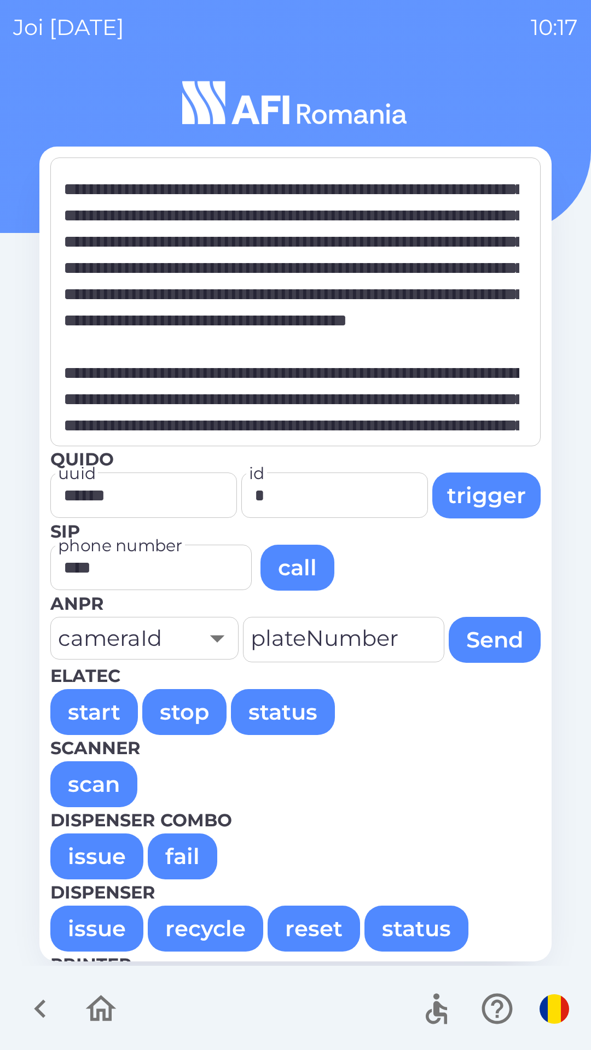
click at [96, 852] on button "issue" at bounding box center [96, 856] width 93 height 46
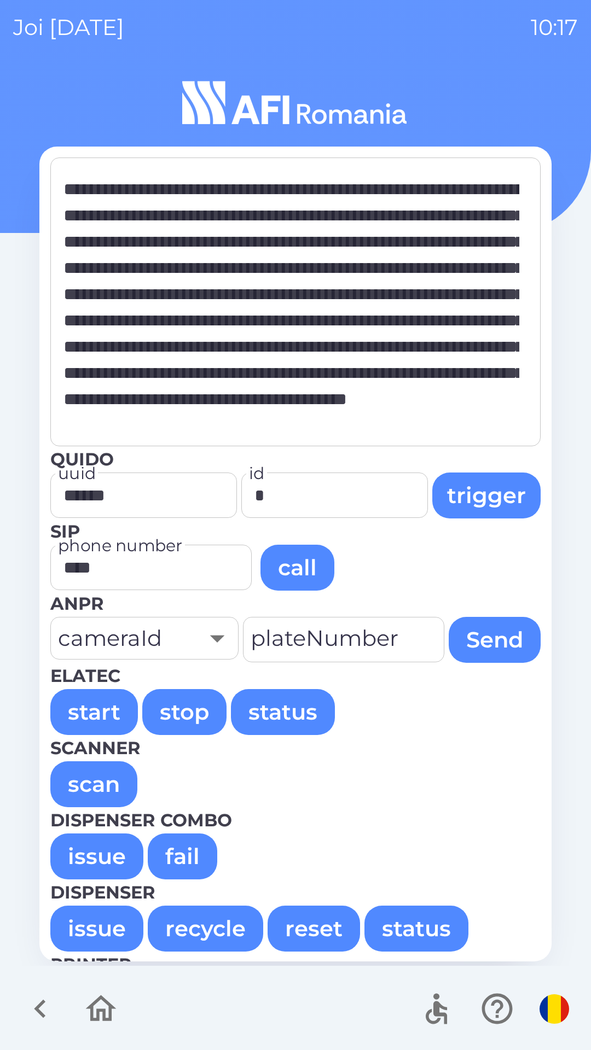
click at [75, 847] on button "issue" at bounding box center [96, 856] width 93 height 46
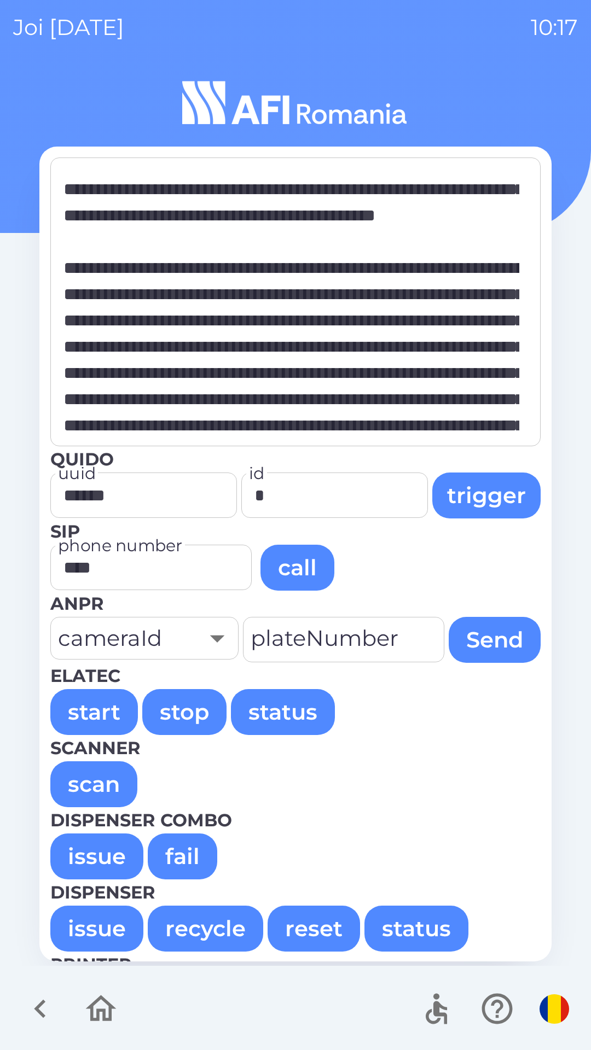
click at [84, 850] on button "issue" at bounding box center [96, 856] width 93 height 46
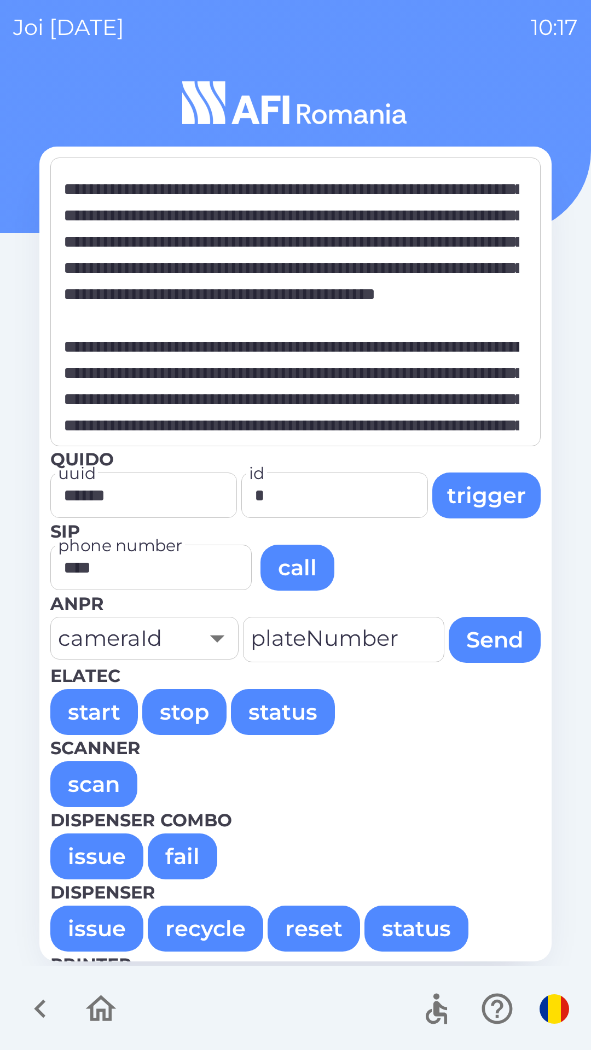
click at [90, 856] on button "issue" at bounding box center [96, 856] width 93 height 46
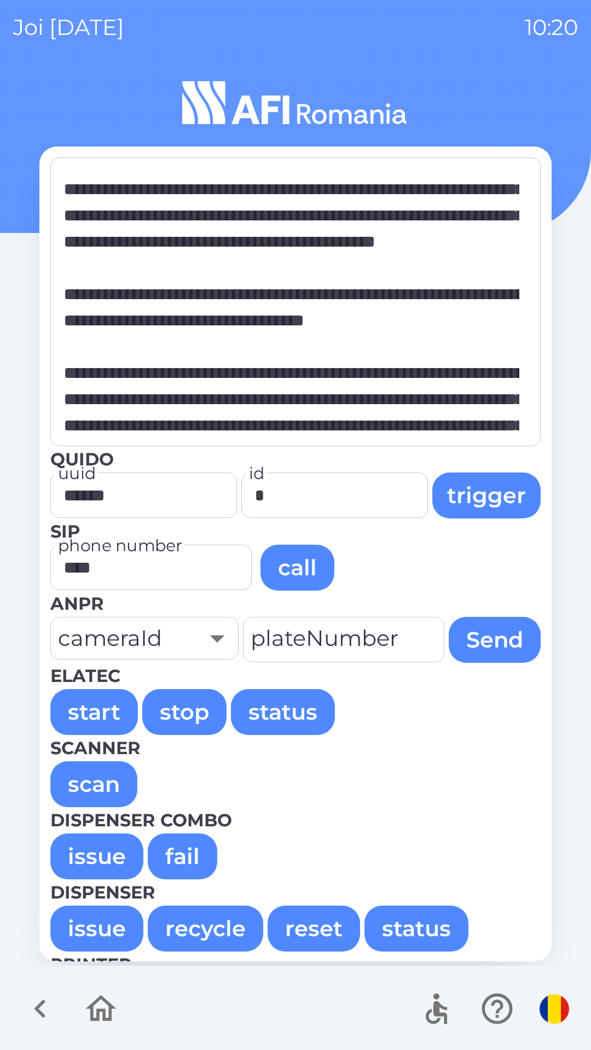
click at [56, 847] on button "issue" at bounding box center [96, 856] width 93 height 46
click at [78, 848] on button "issue" at bounding box center [96, 856] width 93 height 46
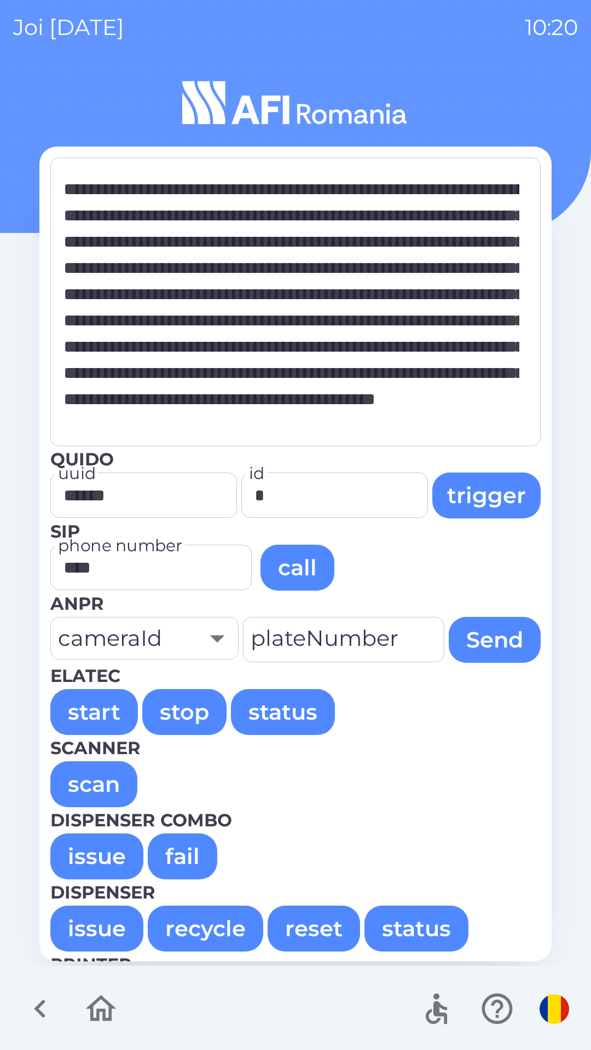
click at [83, 856] on button "issue" at bounding box center [96, 856] width 93 height 46
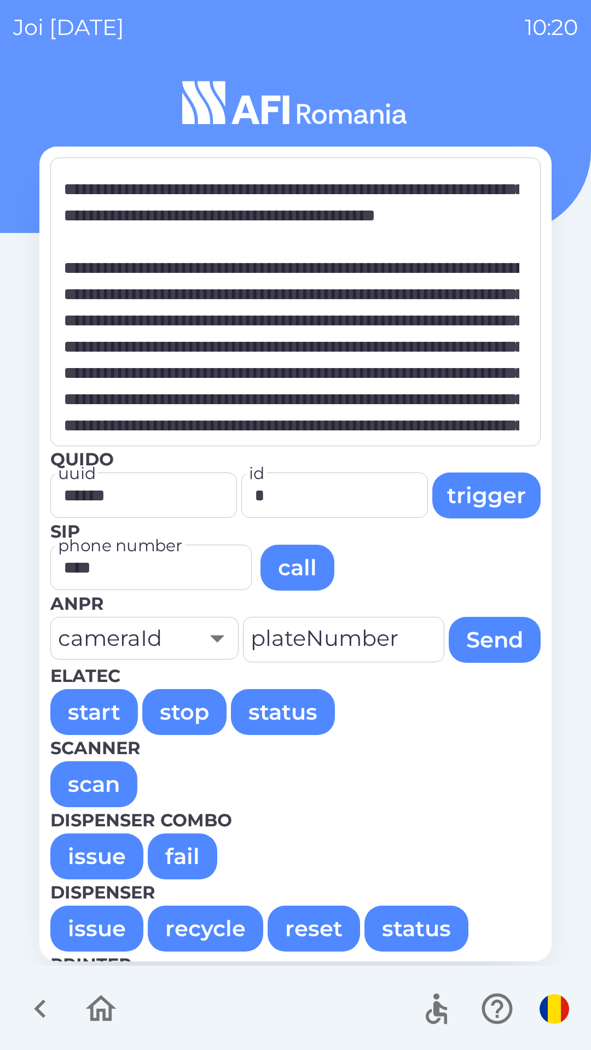
click at [73, 838] on button "issue" at bounding box center [96, 856] width 93 height 46
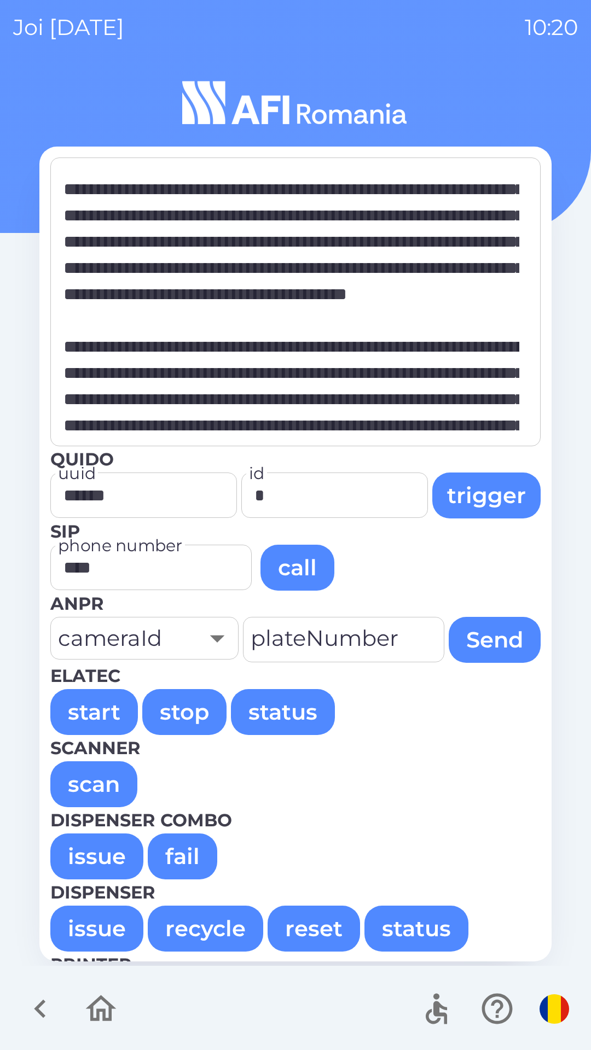
click at [61, 846] on button "issue" at bounding box center [96, 856] width 93 height 46
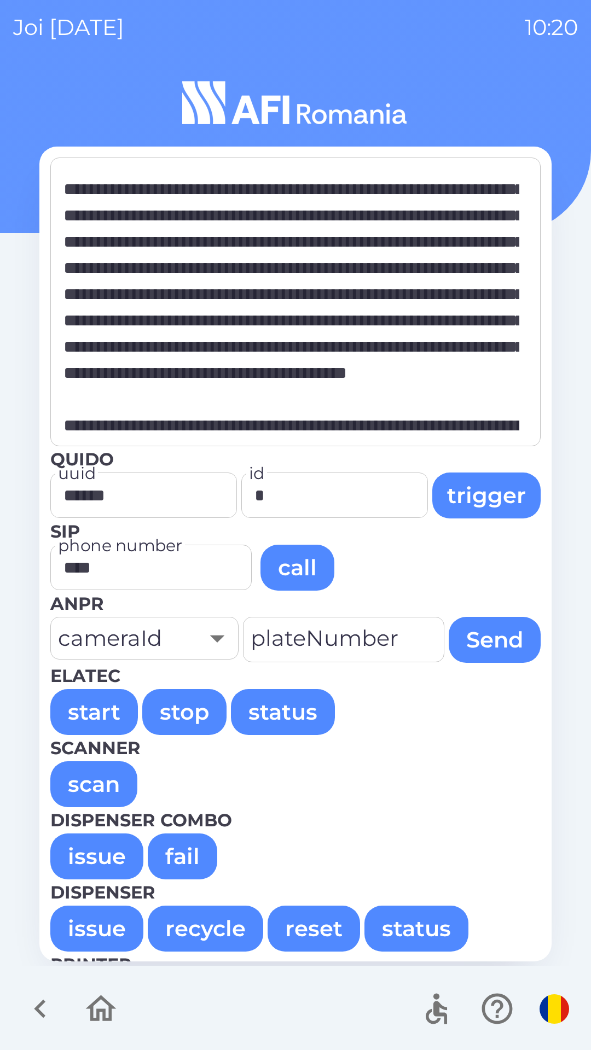
click at [72, 844] on button "issue" at bounding box center [96, 856] width 93 height 46
click at [67, 845] on button "issue" at bounding box center [96, 856] width 93 height 46
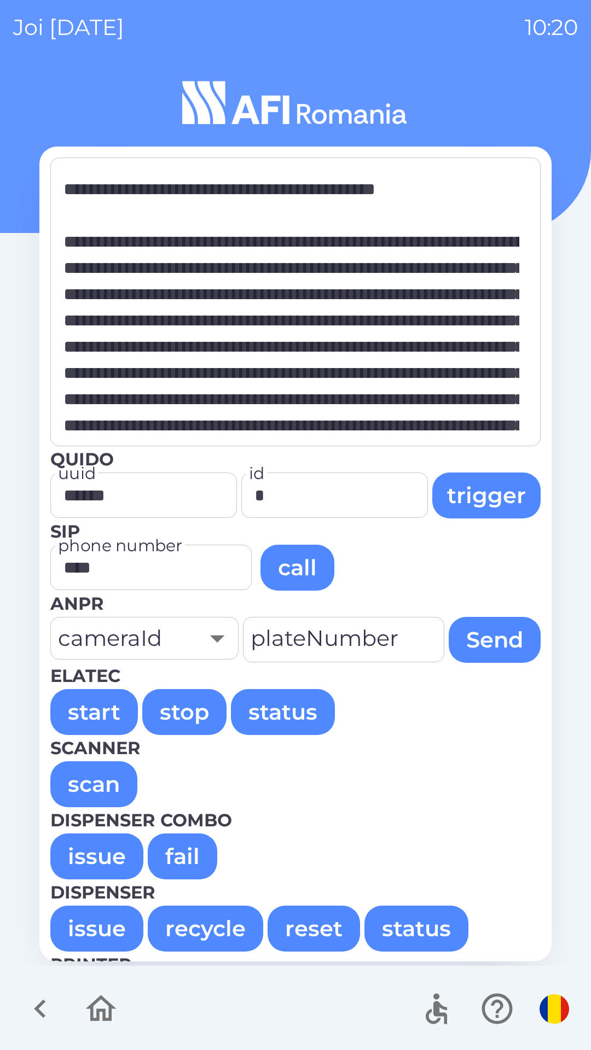
click at [81, 856] on button "issue" at bounding box center [96, 856] width 93 height 46
click at [74, 859] on button "issue" at bounding box center [96, 856] width 93 height 46
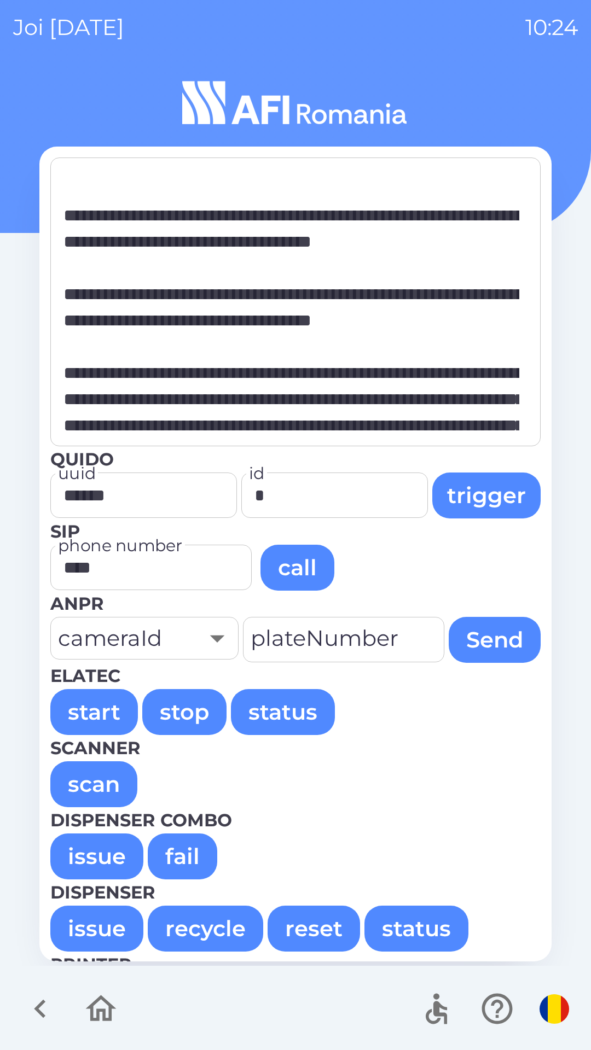
click at [107, 855] on button "issue" at bounding box center [96, 856] width 93 height 46
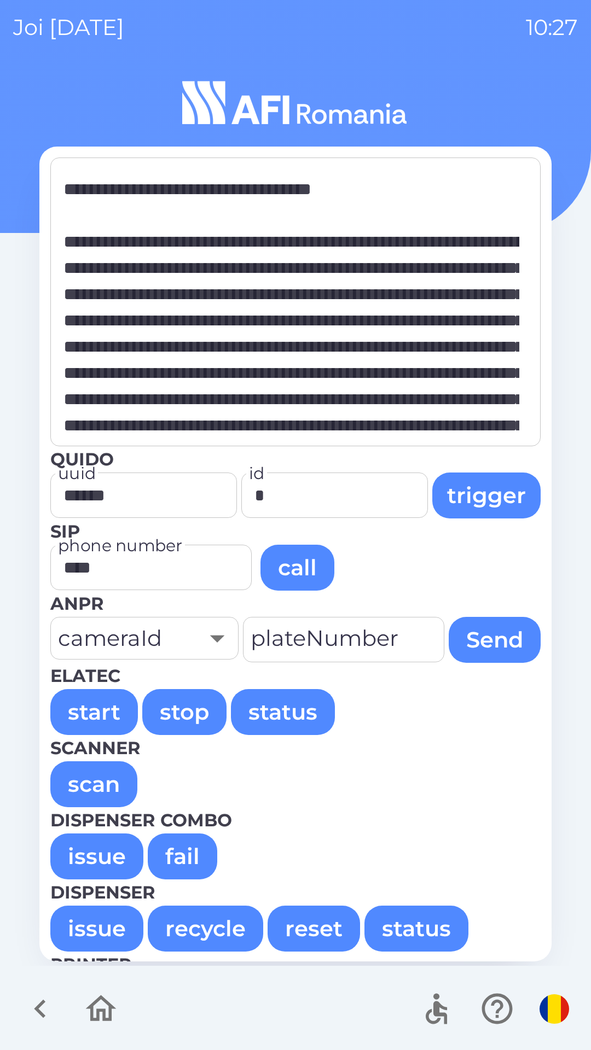
click at [85, 850] on button "issue" at bounding box center [96, 856] width 93 height 46
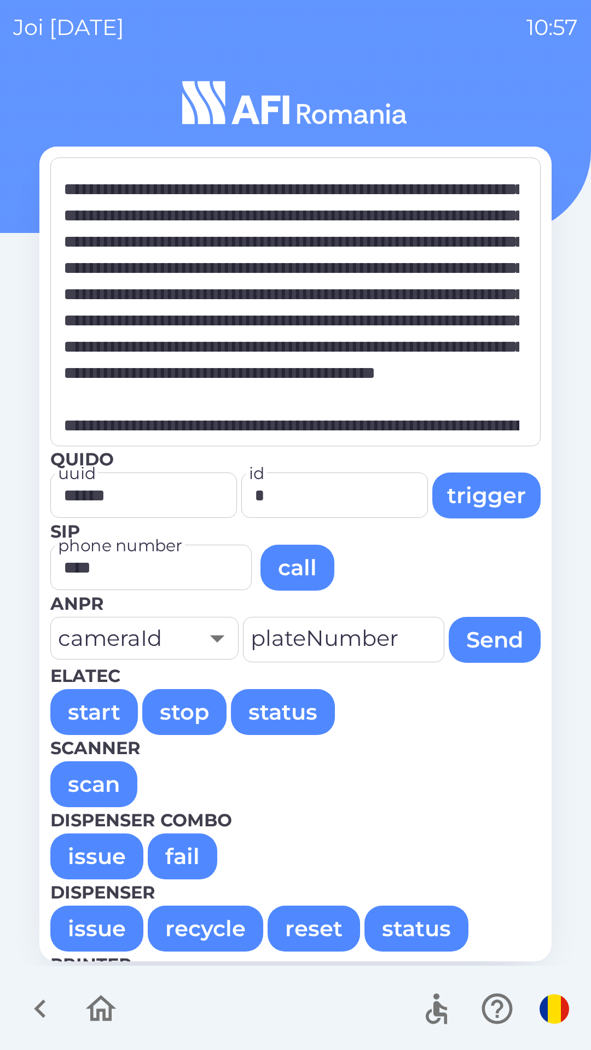
type textarea "**********"
